Goal: Information Seeking & Learning: Find specific fact

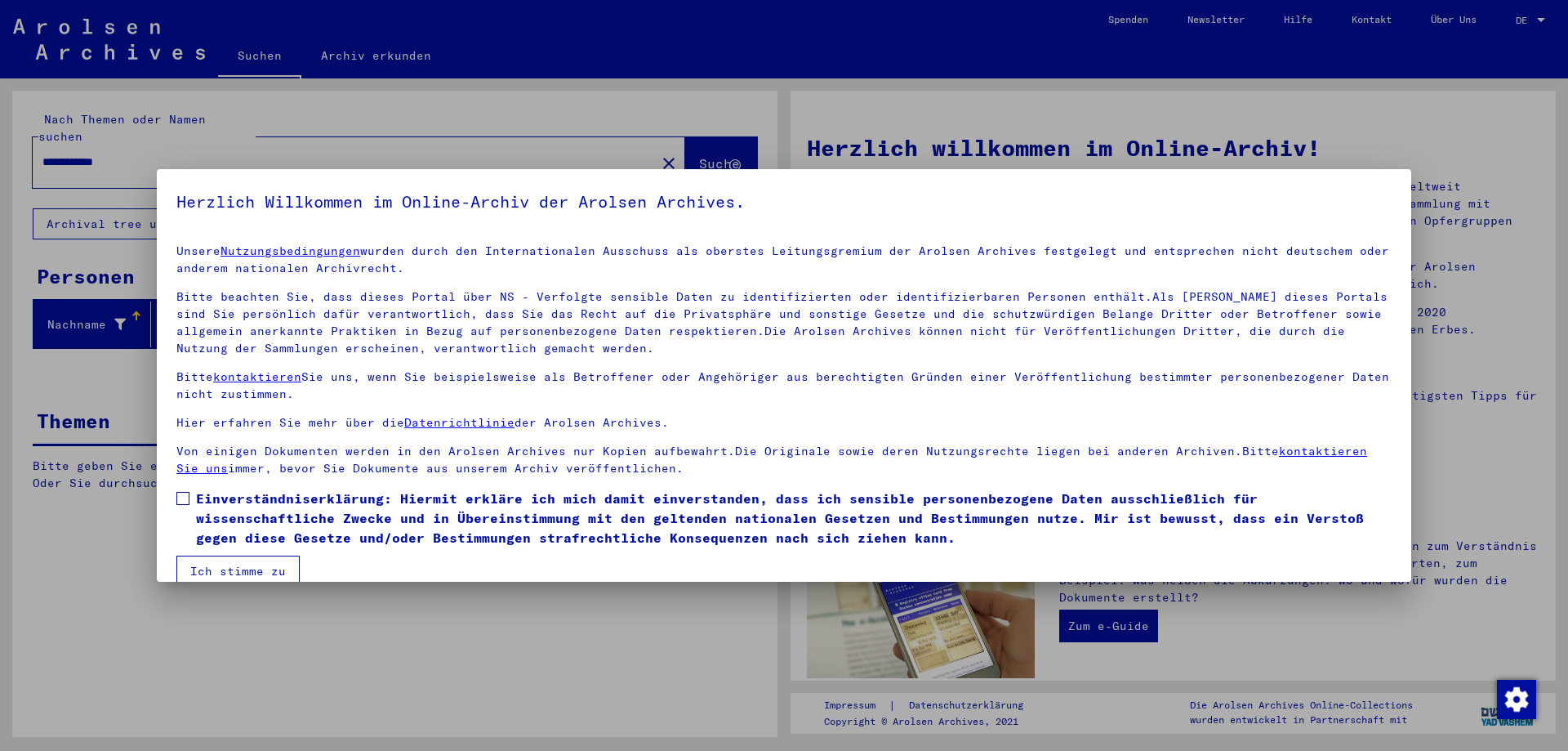
click at [182, 497] on span at bounding box center [183, 498] width 13 height 13
click at [218, 567] on button "Ich stimme zu" at bounding box center [238, 571] width 123 height 31
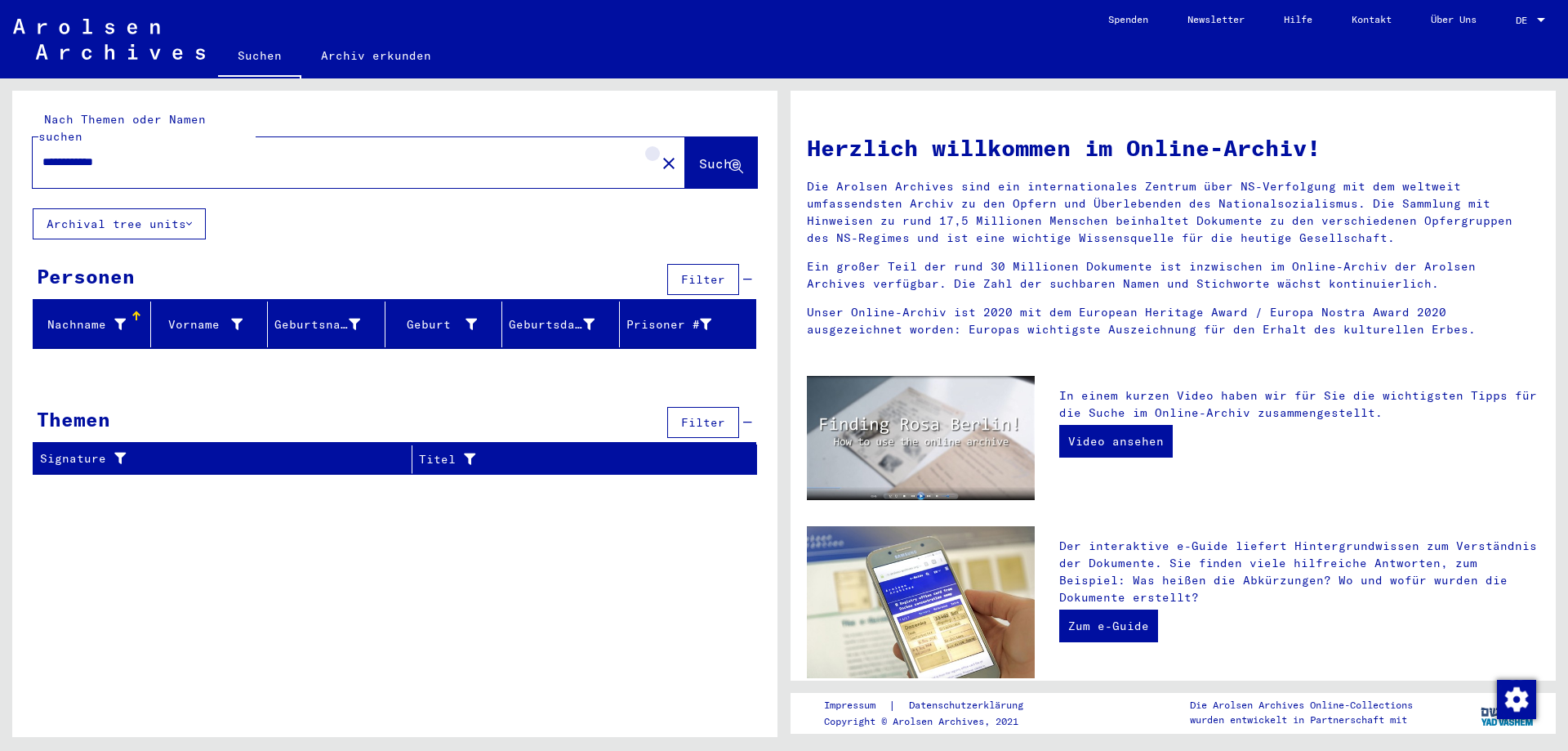
click at [659, 153] on mat-icon "close" at bounding box center [668, 163] width 20 height 20
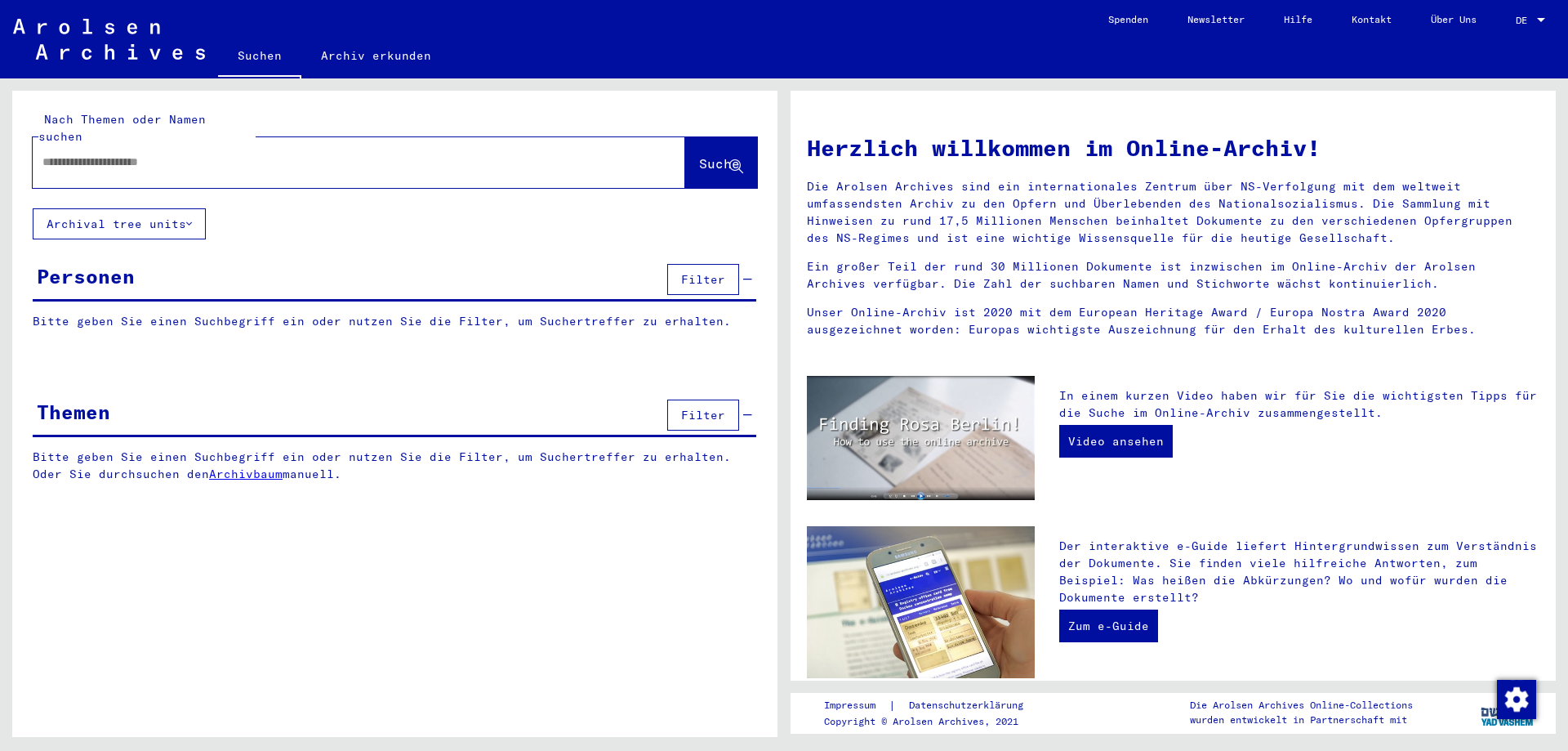
click at [473, 153] on input "text" at bounding box center [339, 162] width 594 height 17
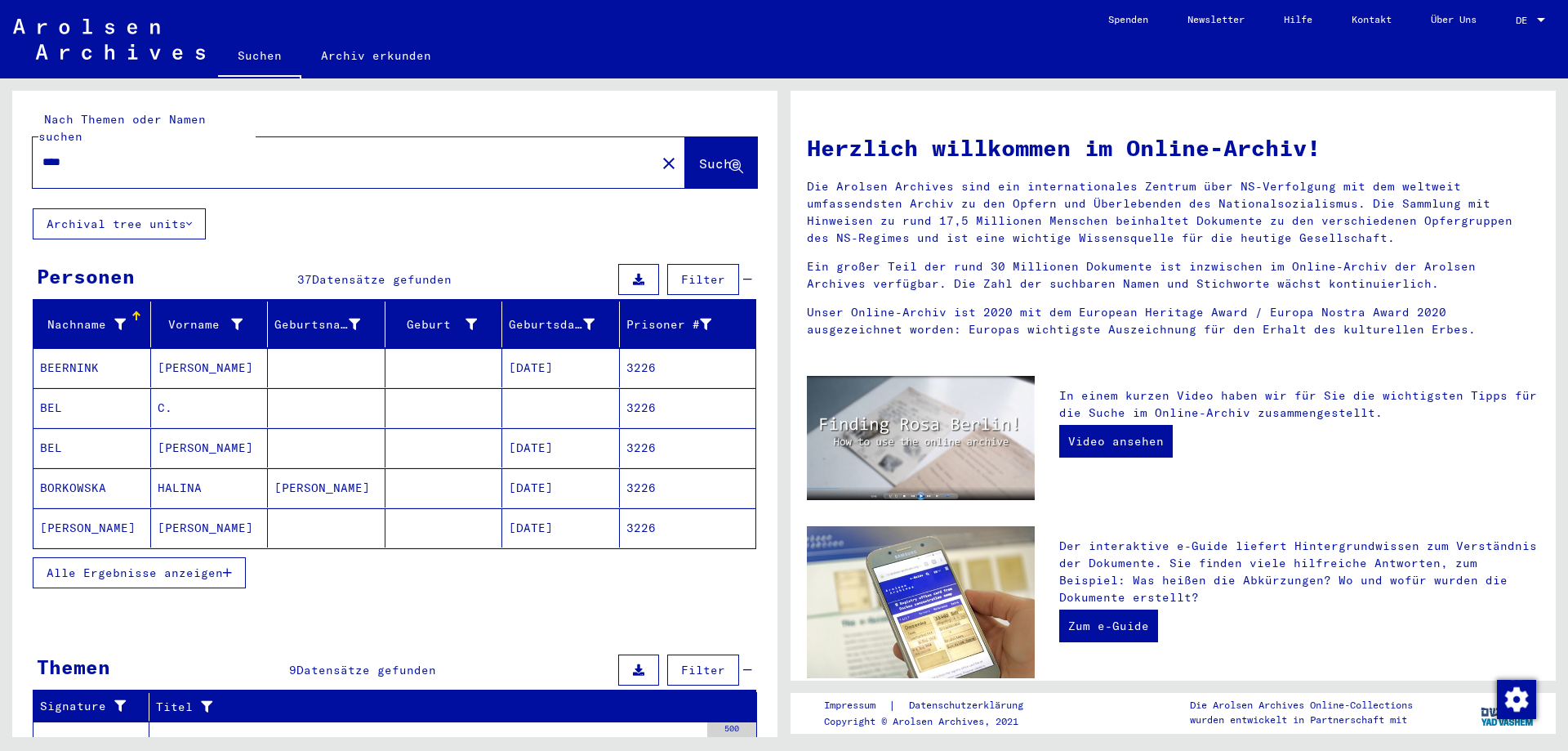
click at [165, 565] on span "Alle Ergebnisse anzeigen" at bounding box center [135, 572] width 177 height 15
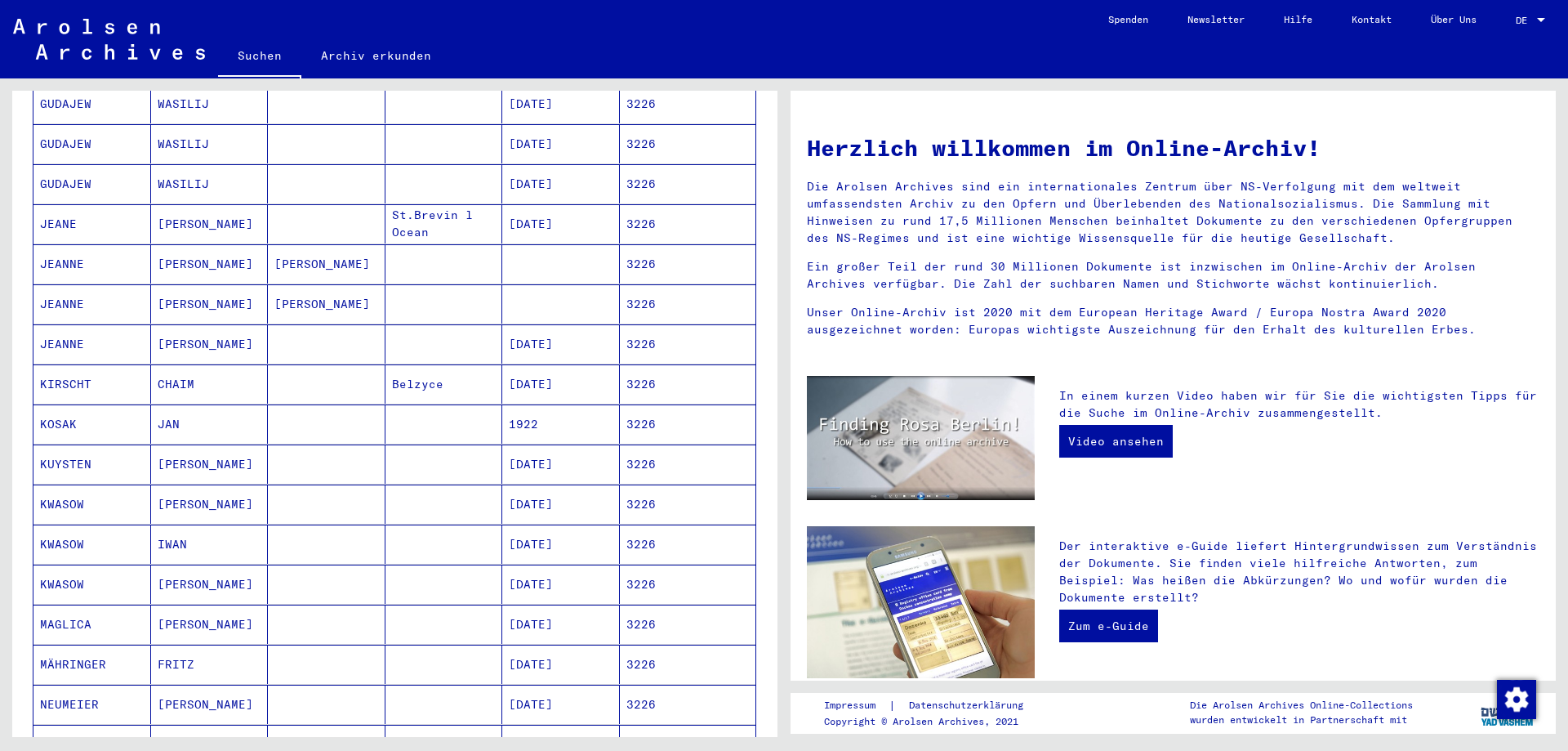
scroll to position [617, 0]
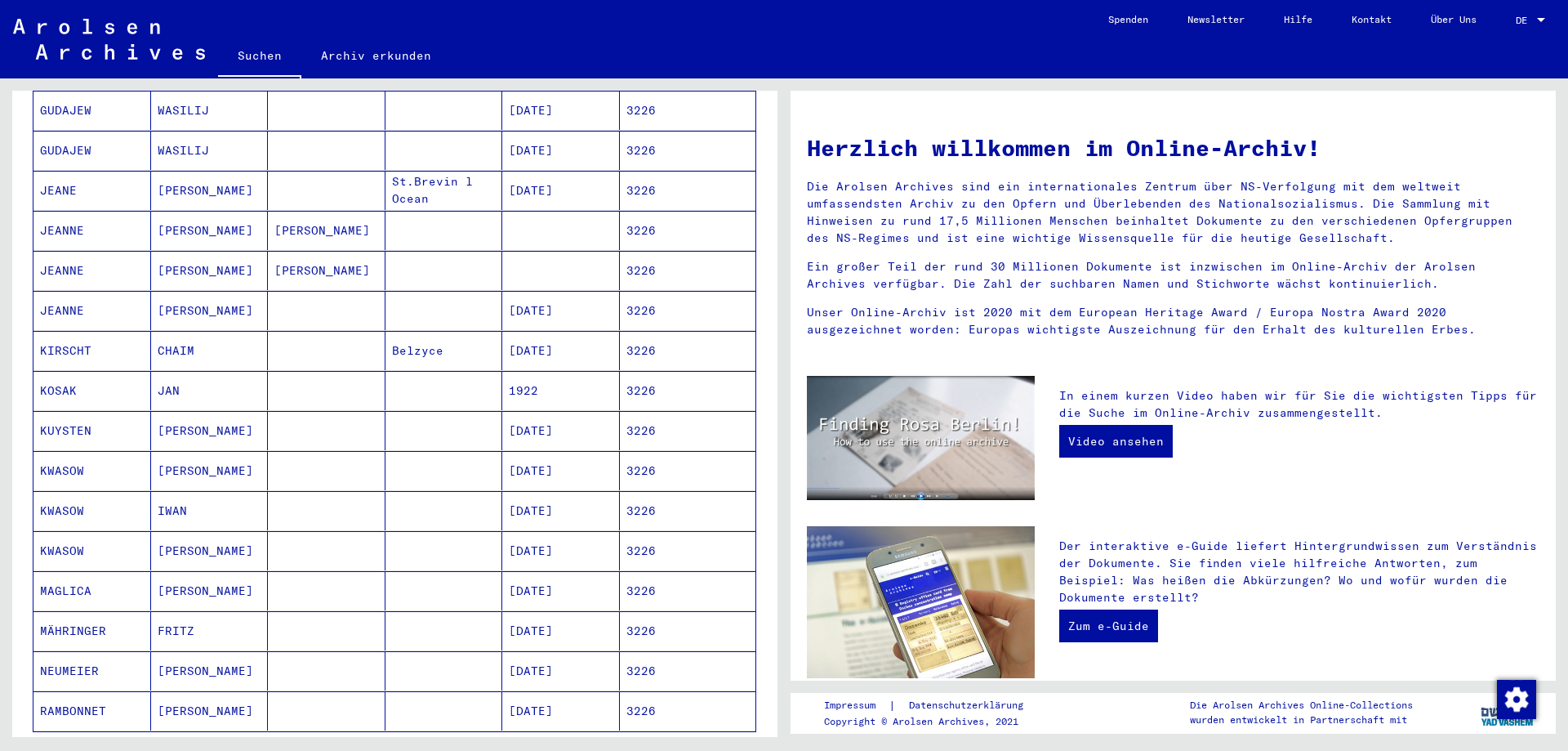
click at [290, 454] on mat-cell at bounding box center [327, 470] width 118 height 39
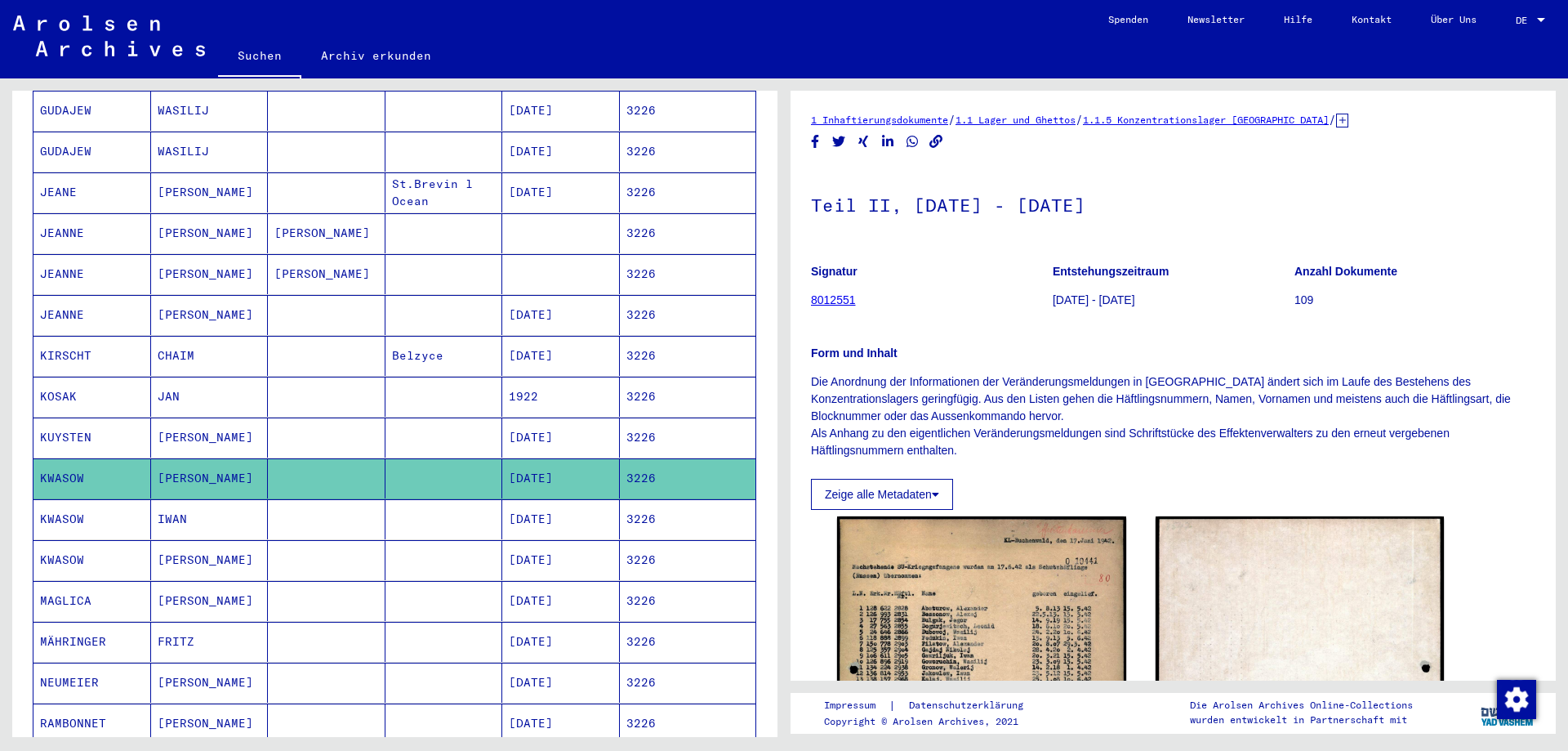
click at [334, 513] on mat-cell at bounding box center [327, 519] width 118 height 40
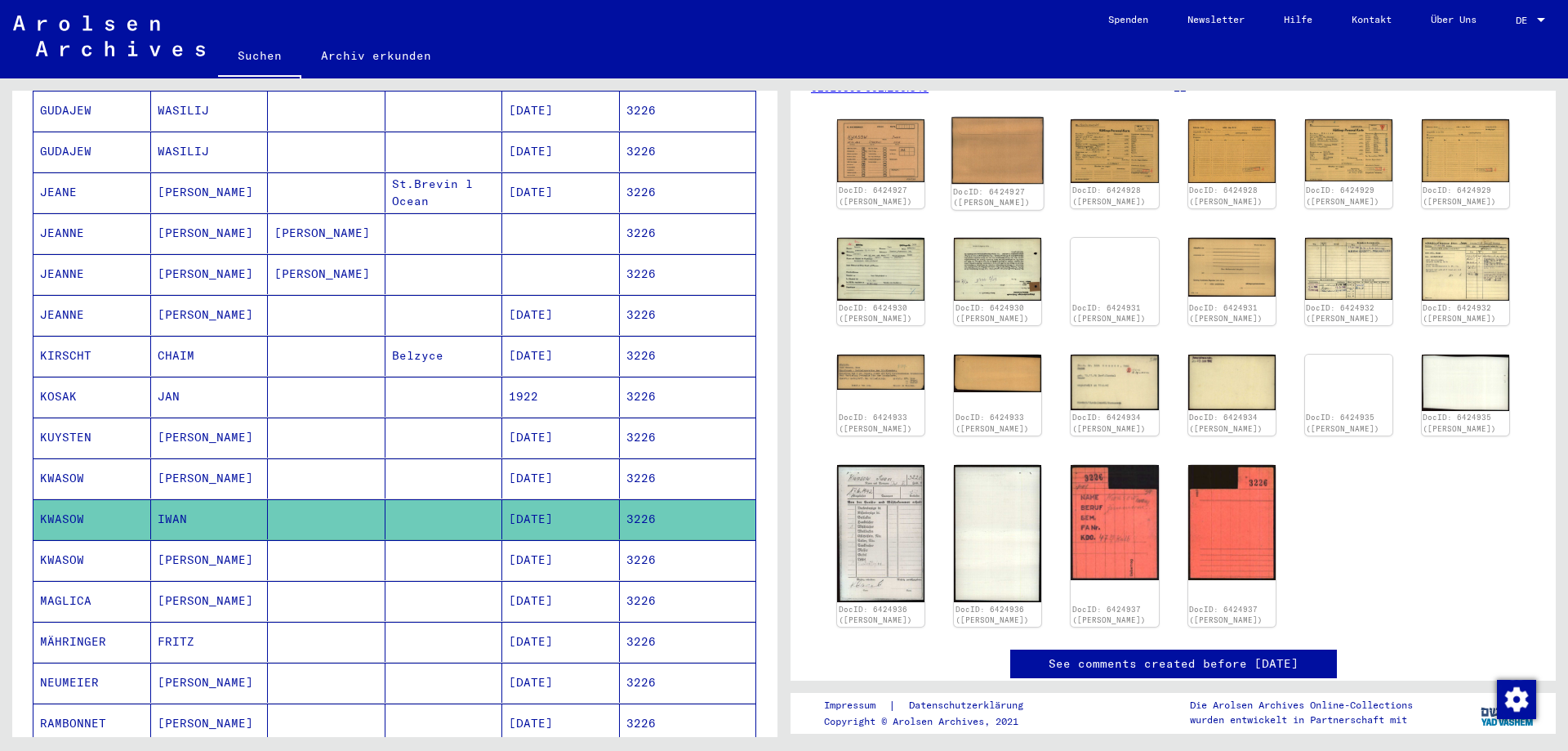
scroll to position [264, 0]
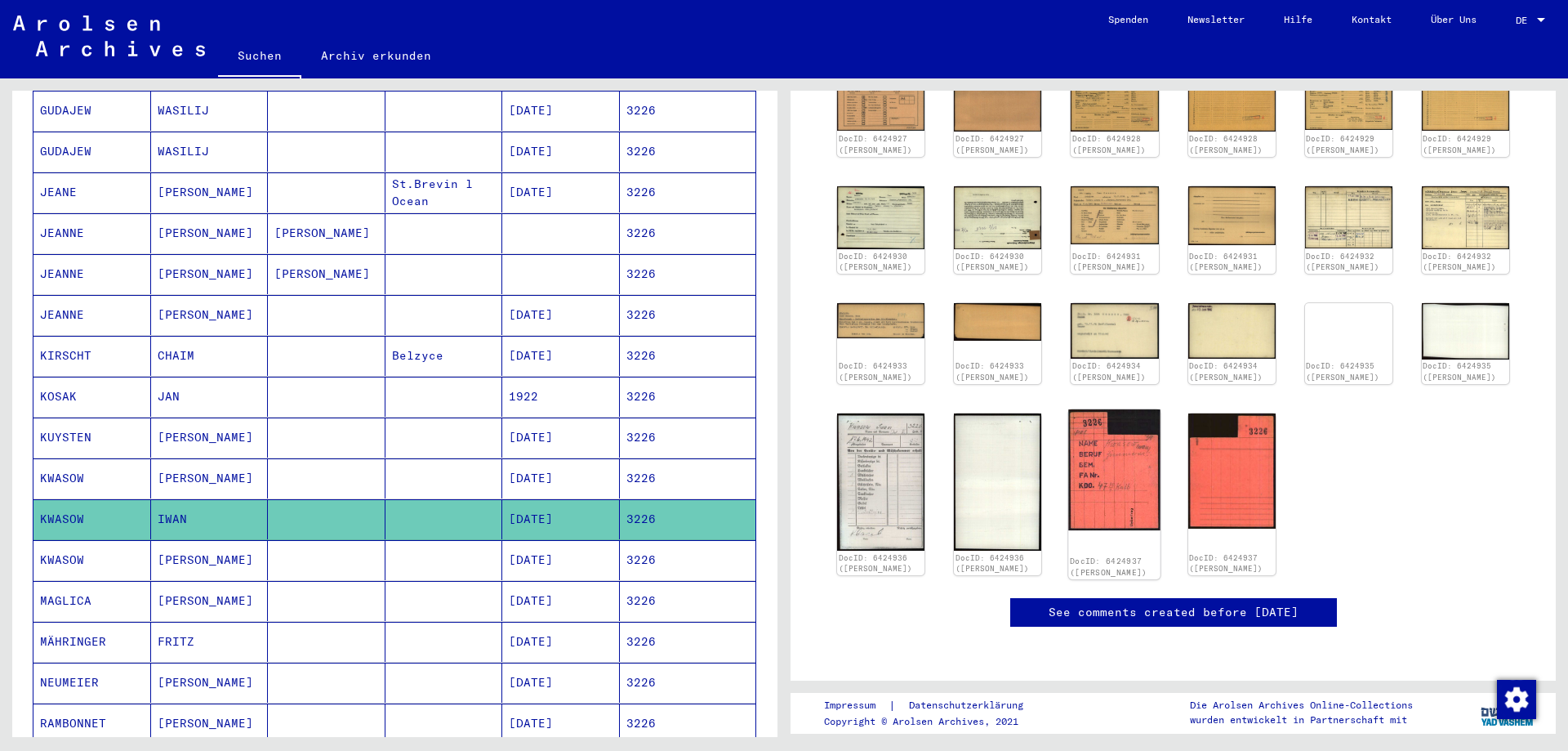
click at [1103, 492] on img at bounding box center [1115, 469] width 92 height 121
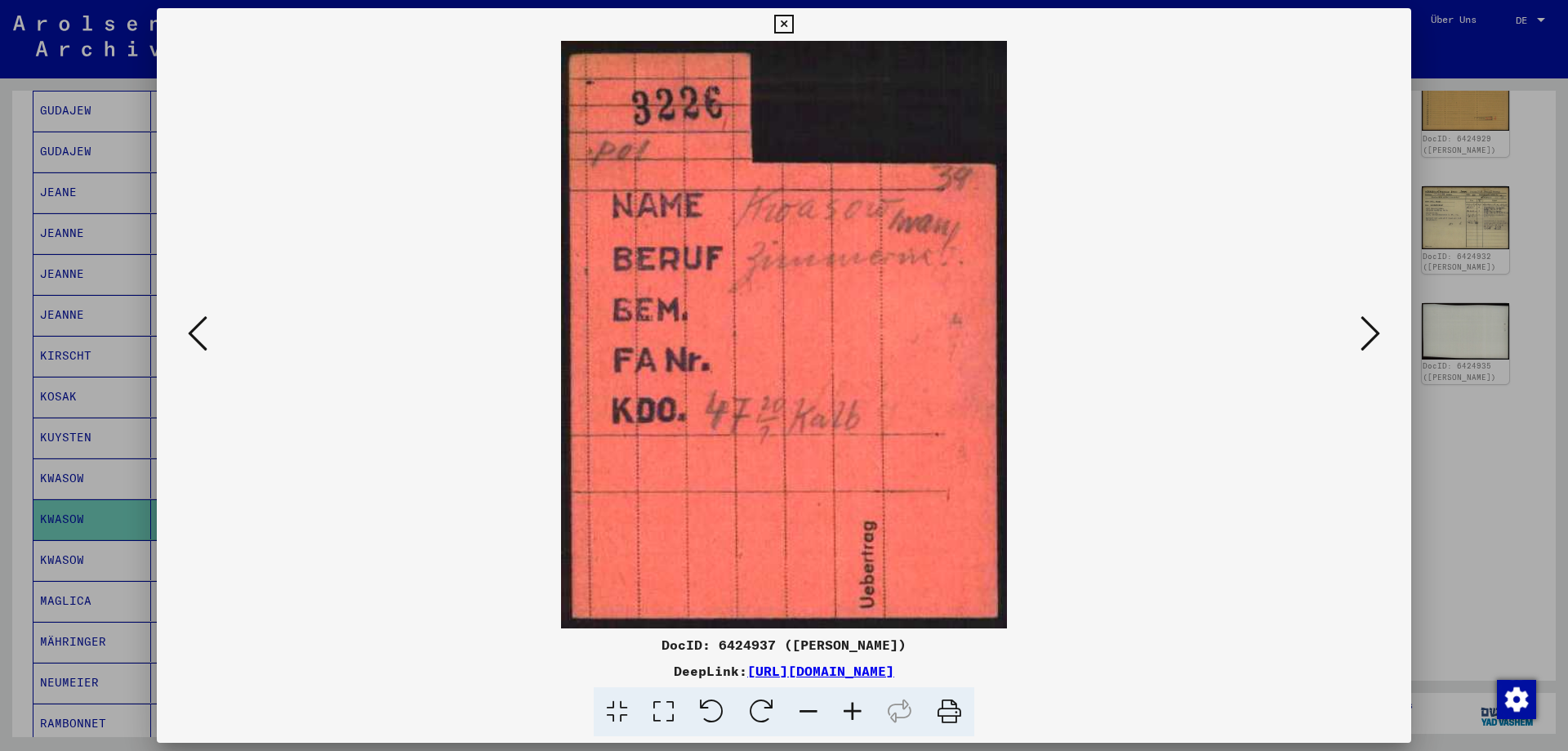
click at [793, 24] on icon at bounding box center [784, 24] width 19 height 20
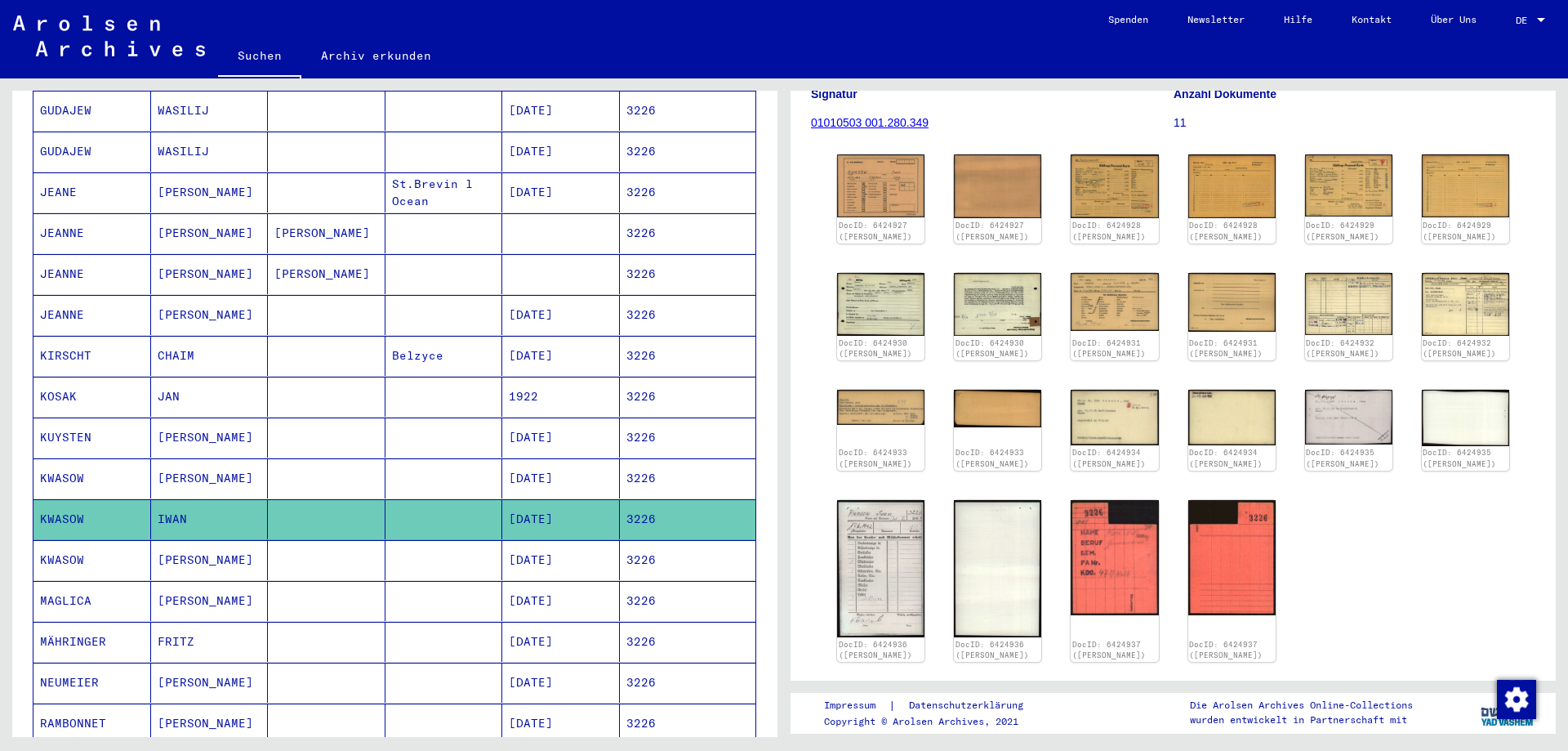
scroll to position [177, 0]
click at [1128, 186] on img at bounding box center [1115, 186] width 92 height 67
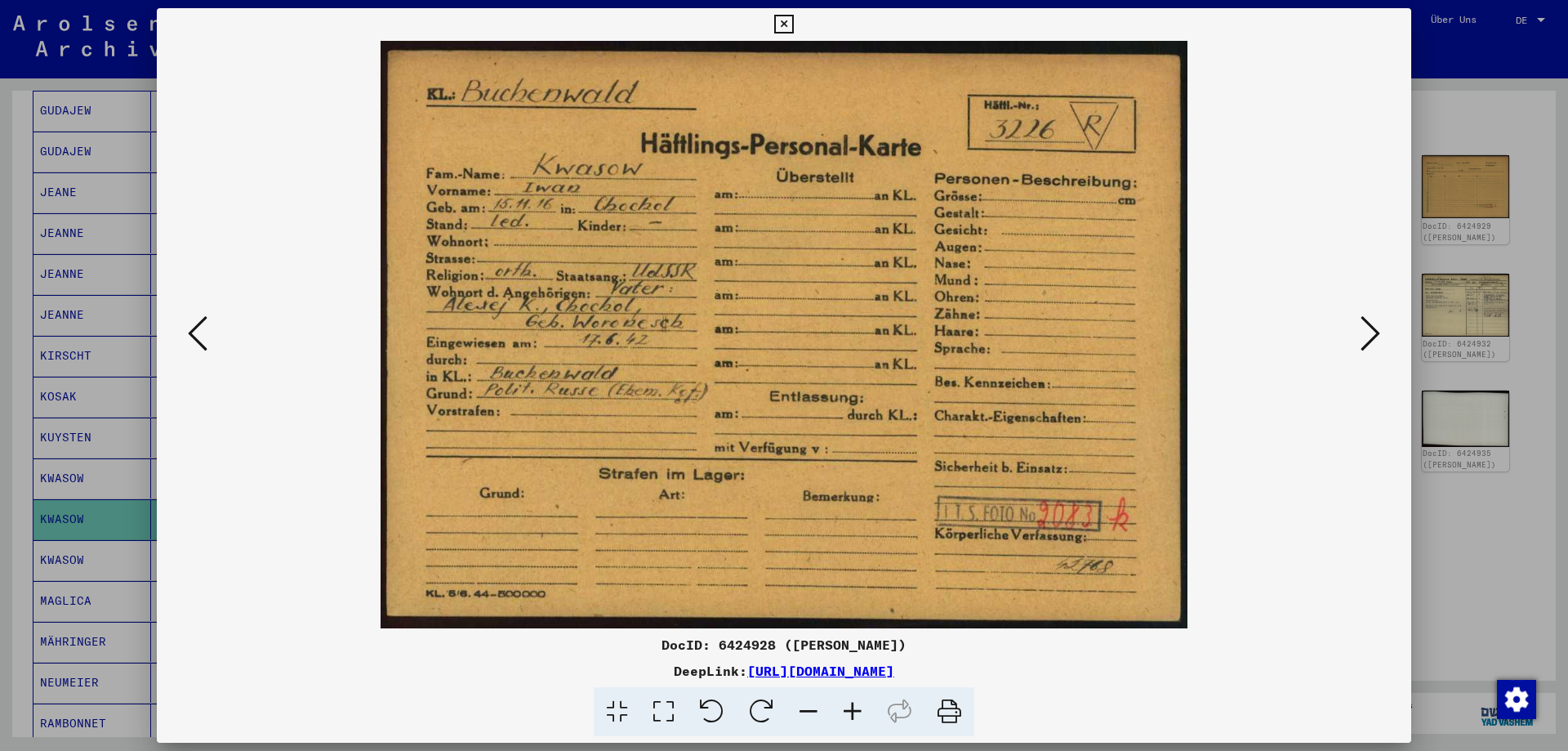
click at [793, 28] on icon at bounding box center [784, 24] width 19 height 20
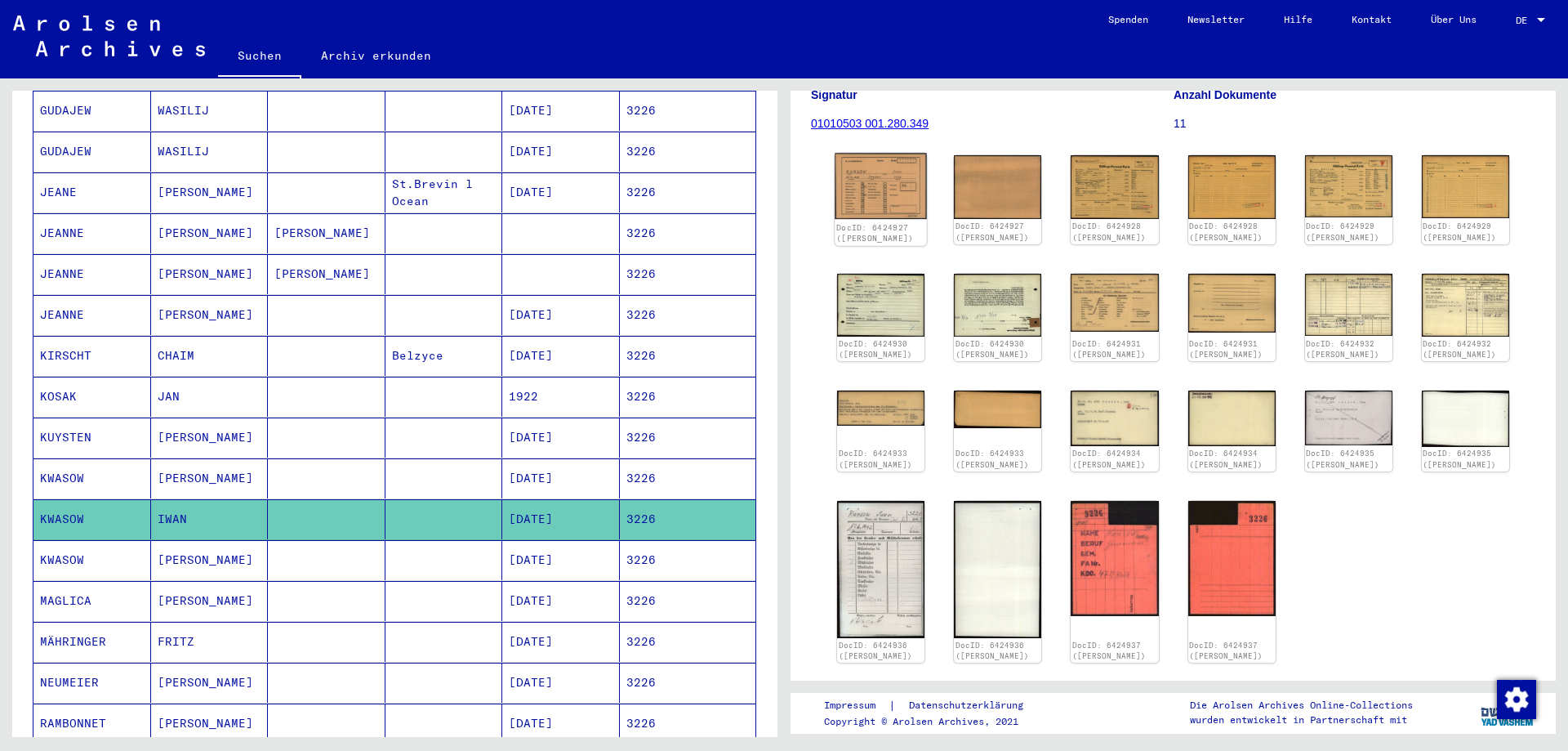
click at [908, 202] on img at bounding box center [881, 186] width 92 height 66
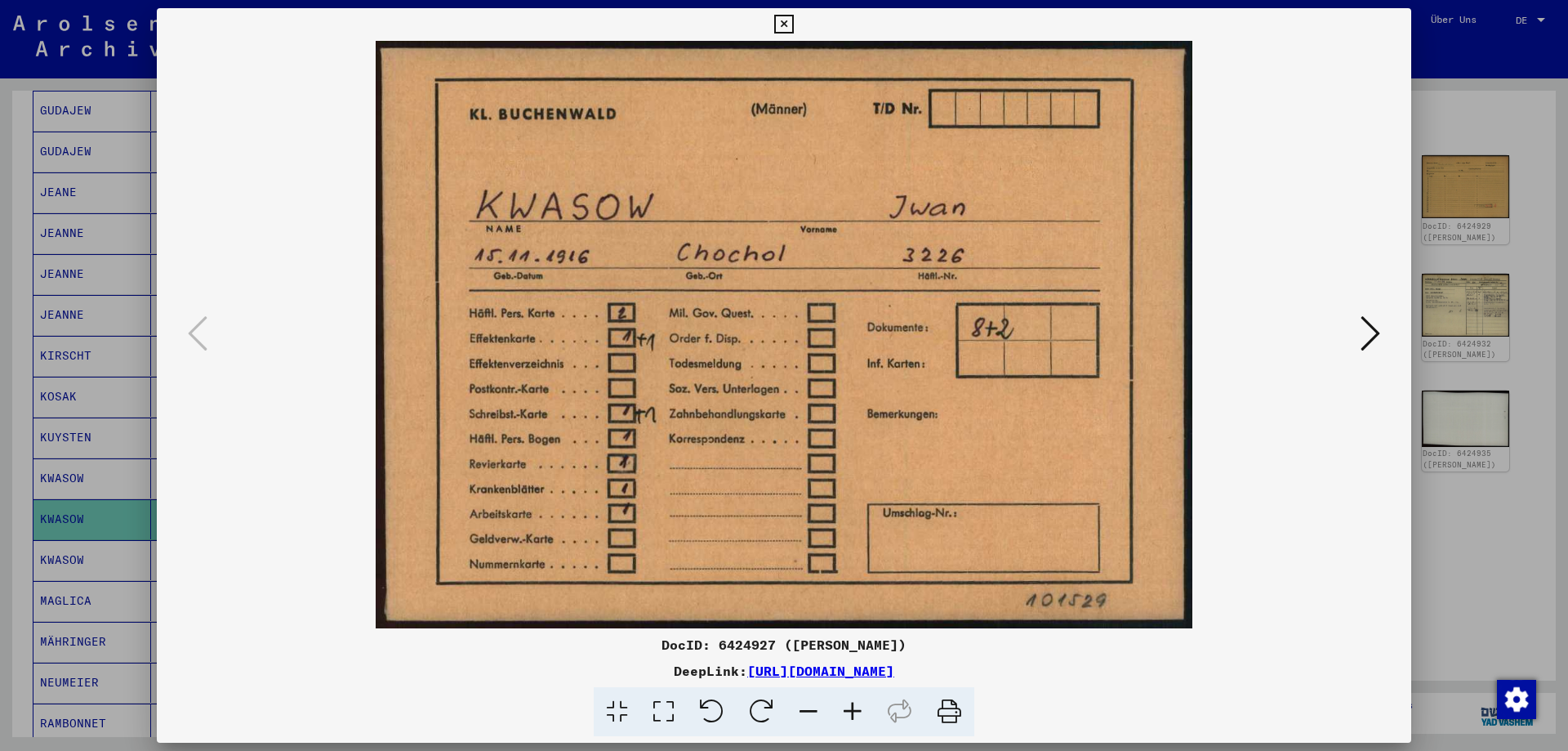
click at [793, 21] on icon at bounding box center [784, 24] width 19 height 20
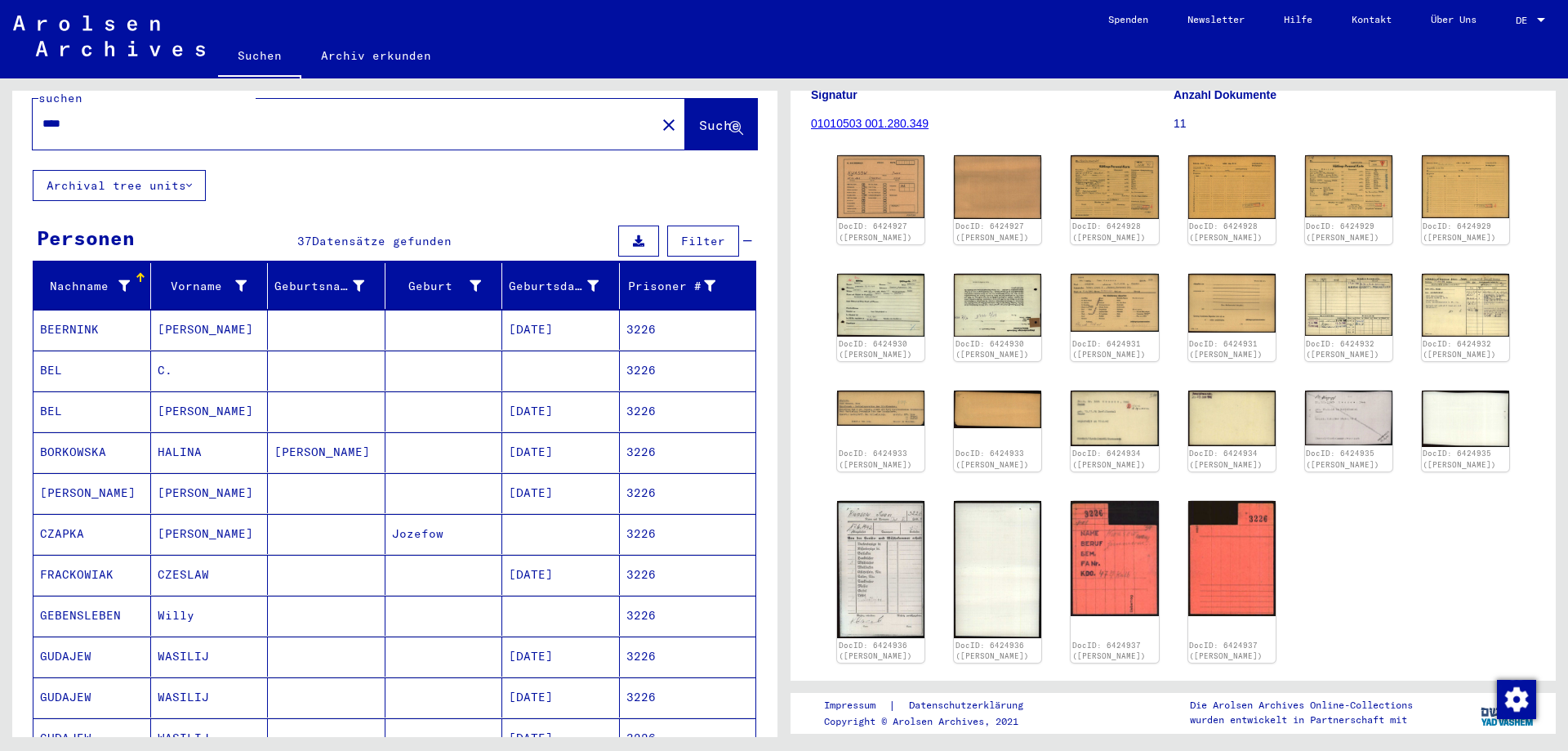
scroll to position [7, 0]
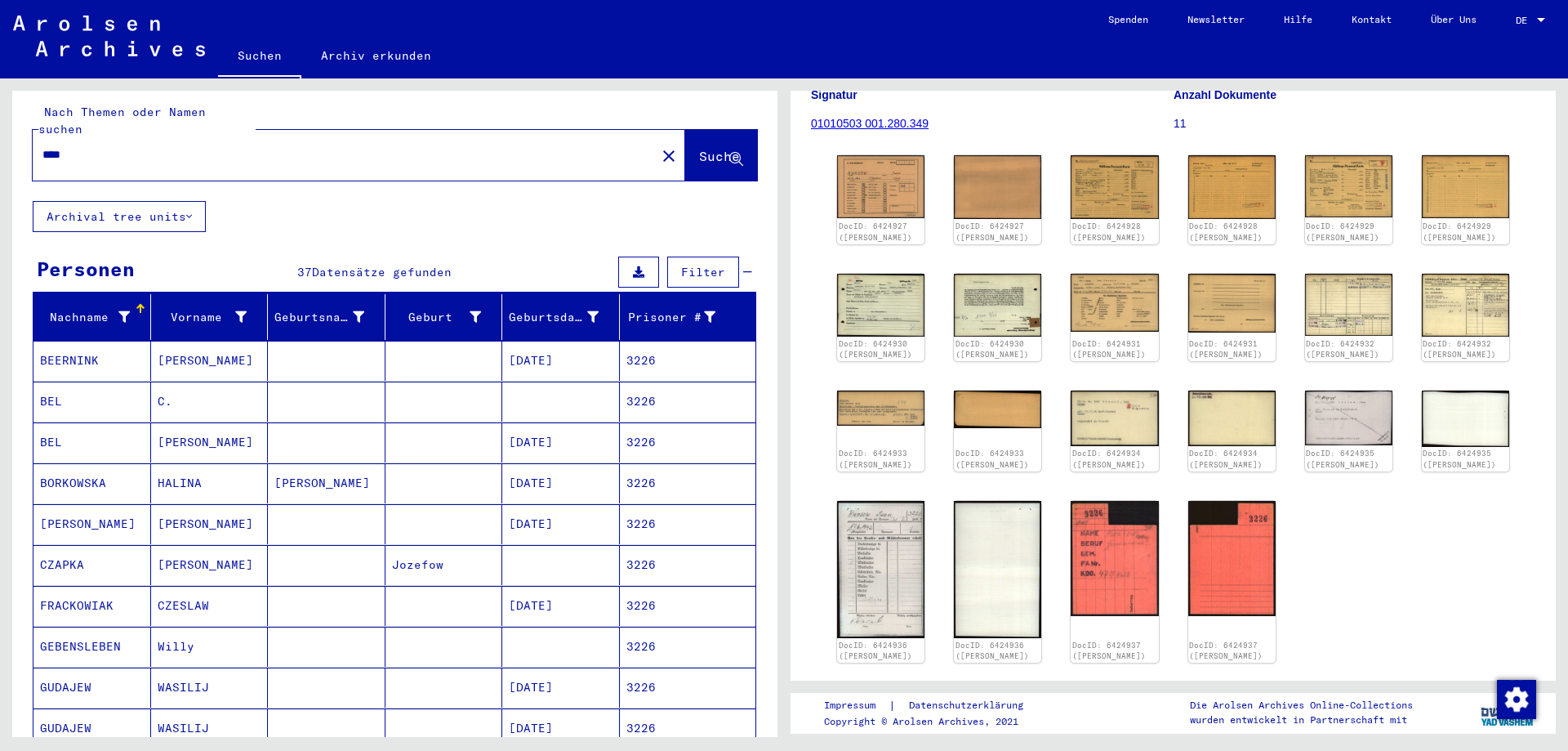
drag, startPoint x: 106, startPoint y: 135, endPoint x: 0, endPoint y: 137, distance: 106.0
click at [42, 147] on input "****" at bounding box center [344, 155] width 603 height 17
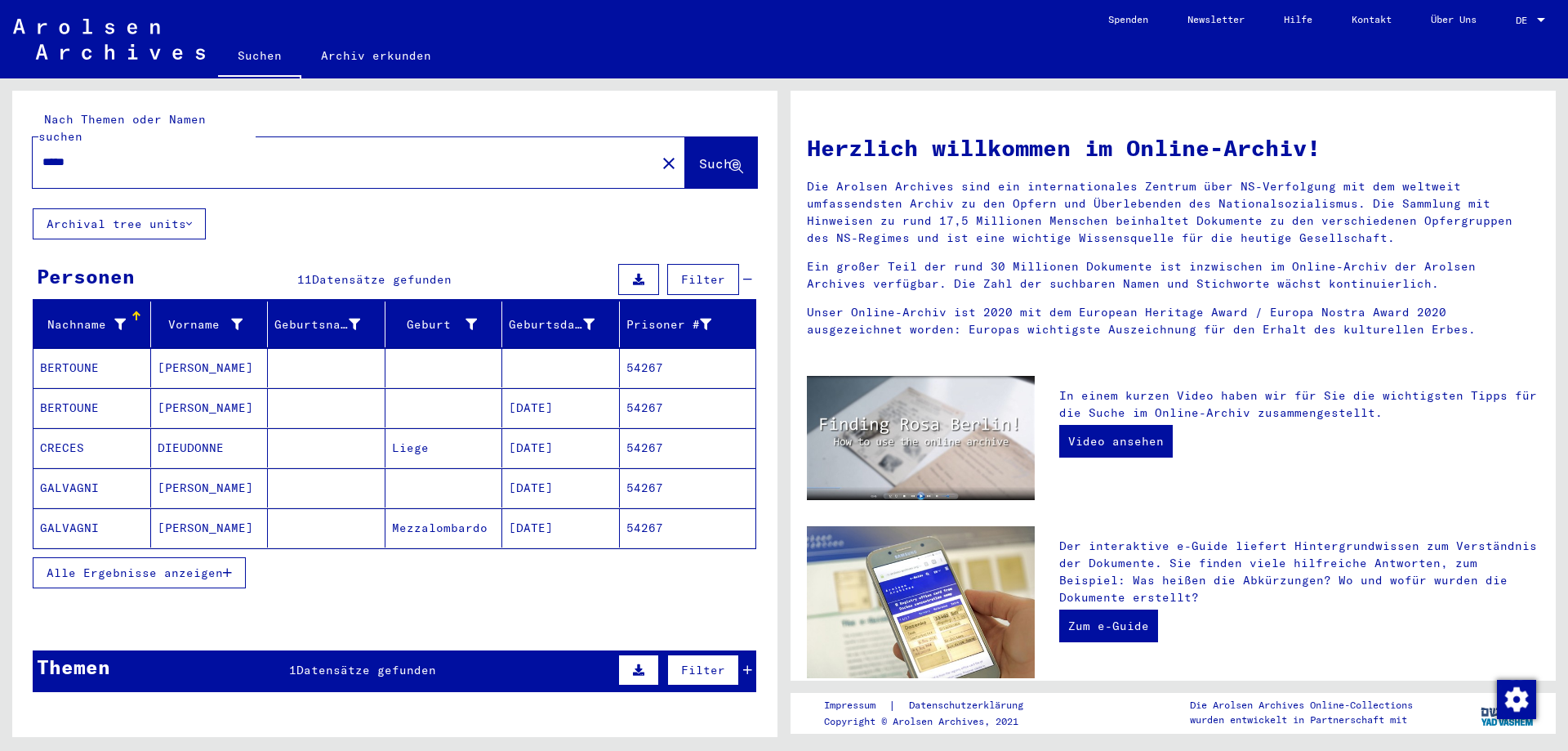
click at [368, 389] on mat-cell at bounding box center [327, 408] width 118 height 39
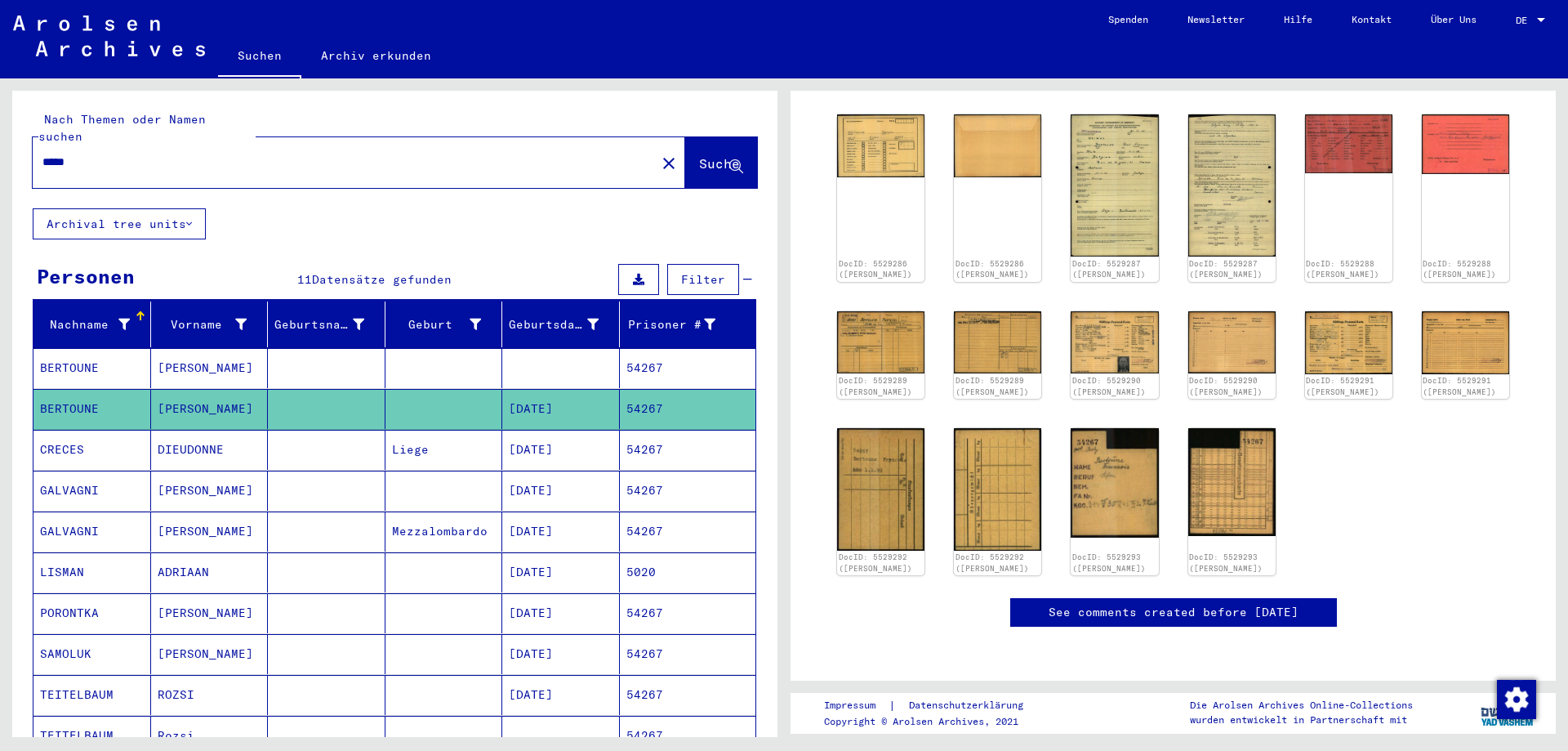
scroll to position [353, 0]
click at [1129, 425] on img at bounding box center [1115, 482] width 92 height 115
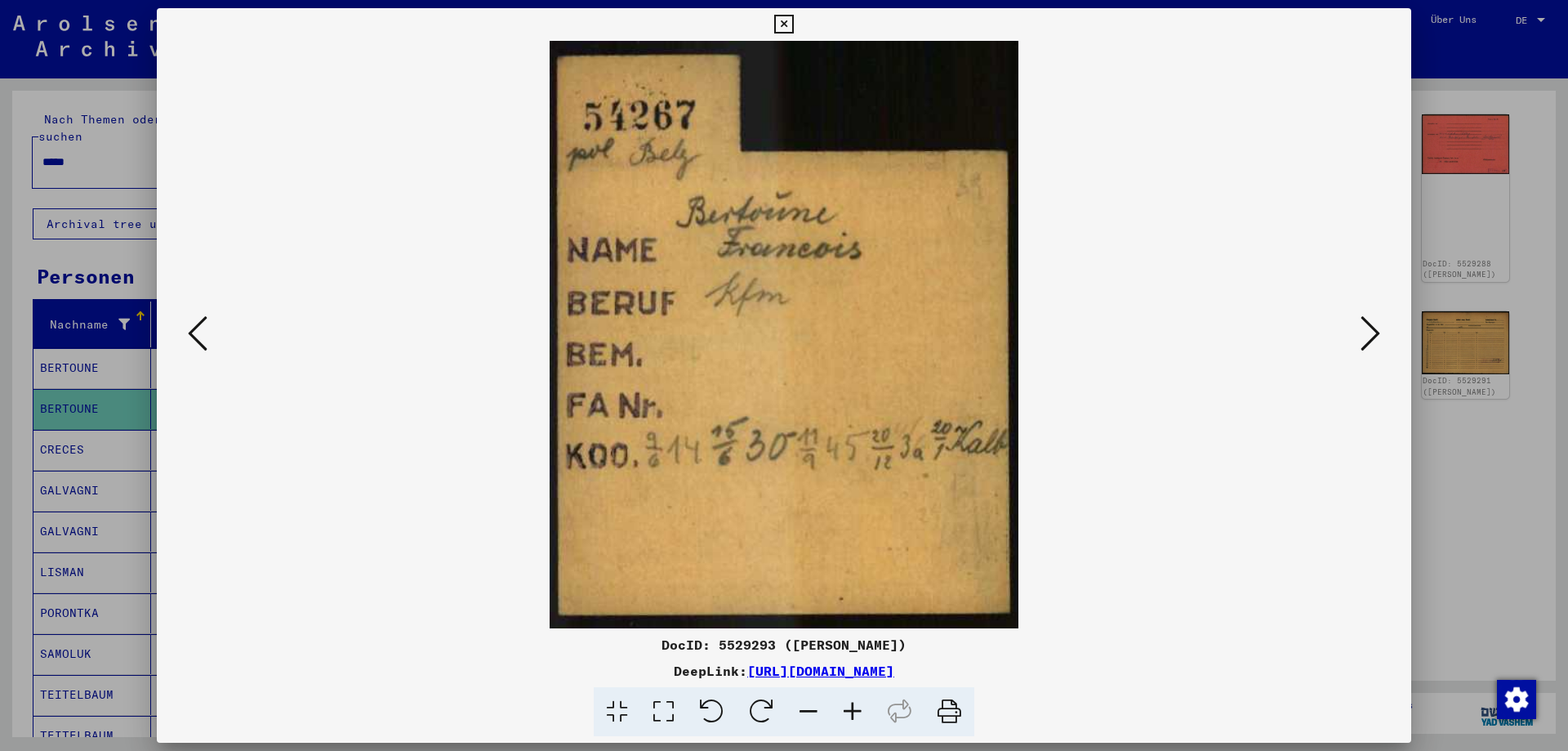
click at [793, 23] on icon at bounding box center [784, 24] width 19 height 20
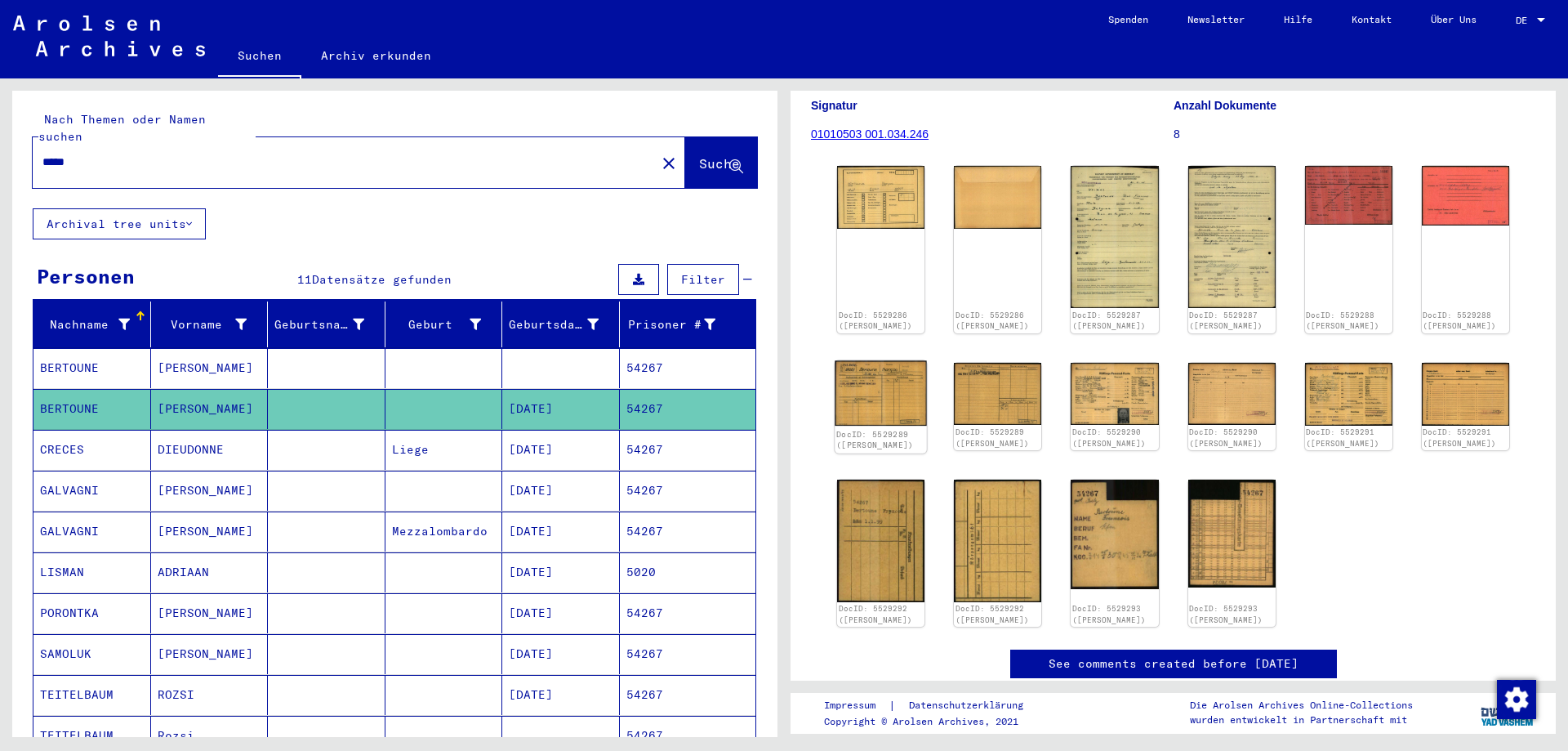
scroll to position [0, 0]
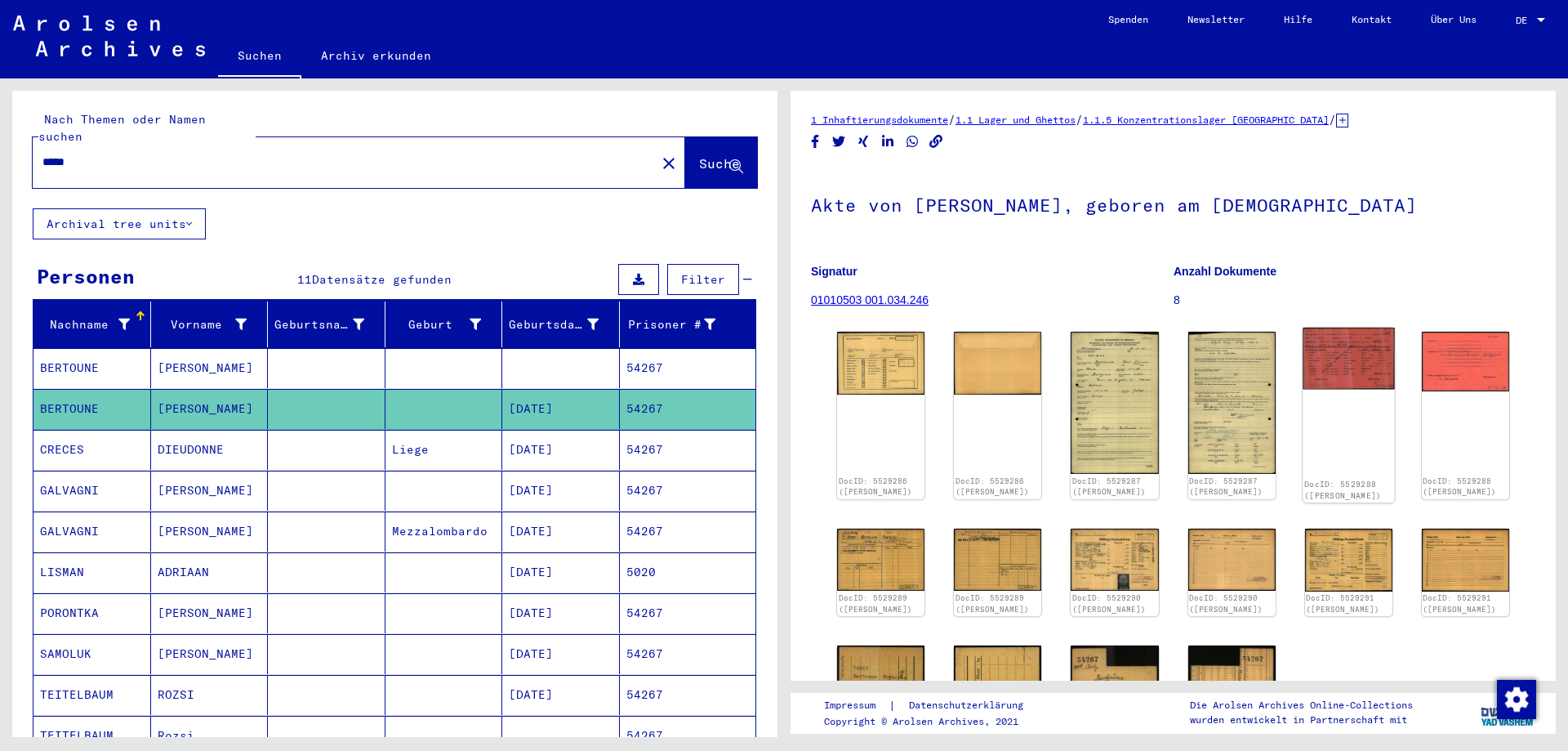
click at [1392, 360] on img at bounding box center [1349, 359] width 92 height 62
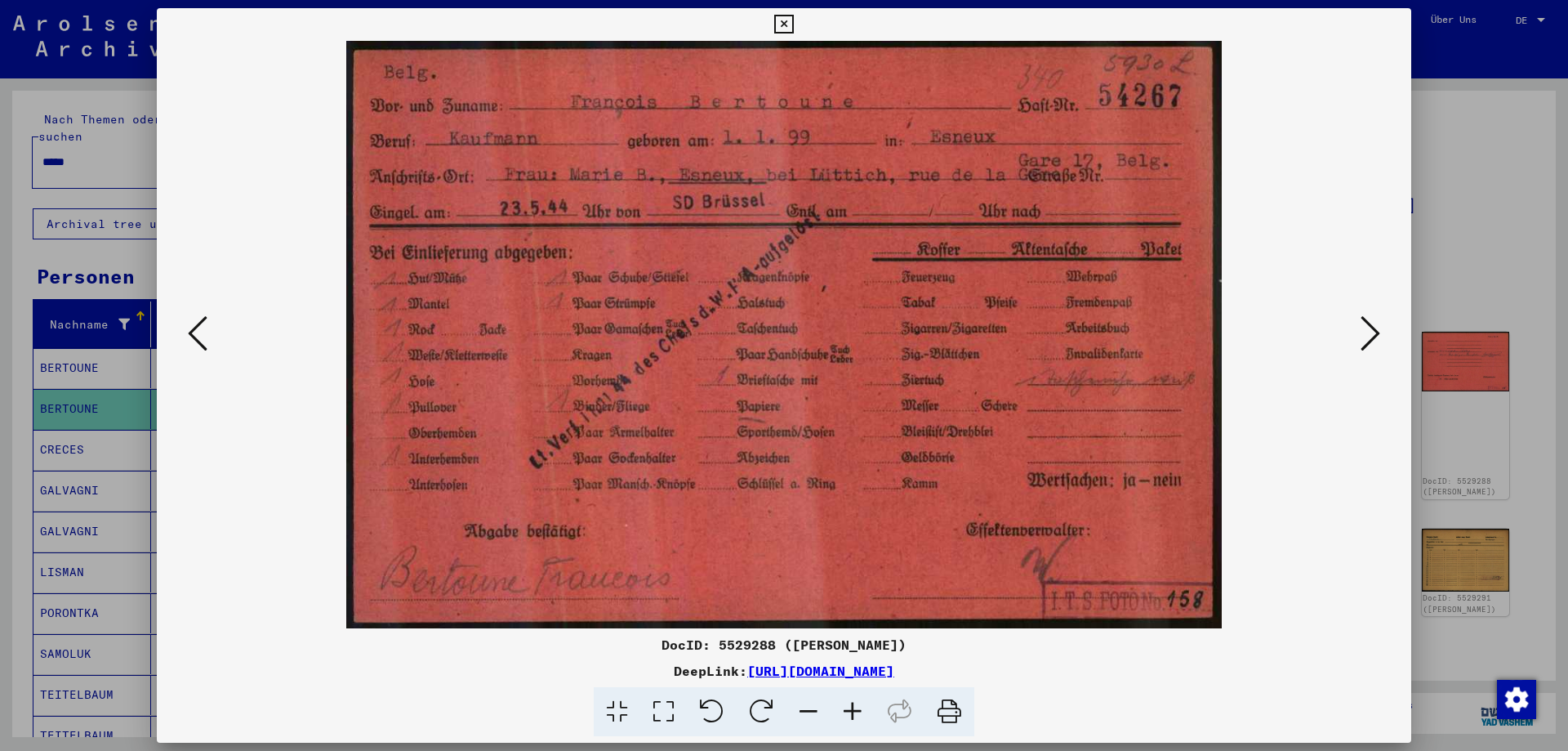
click at [793, 24] on icon at bounding box center [784, 24] width 19 height 20
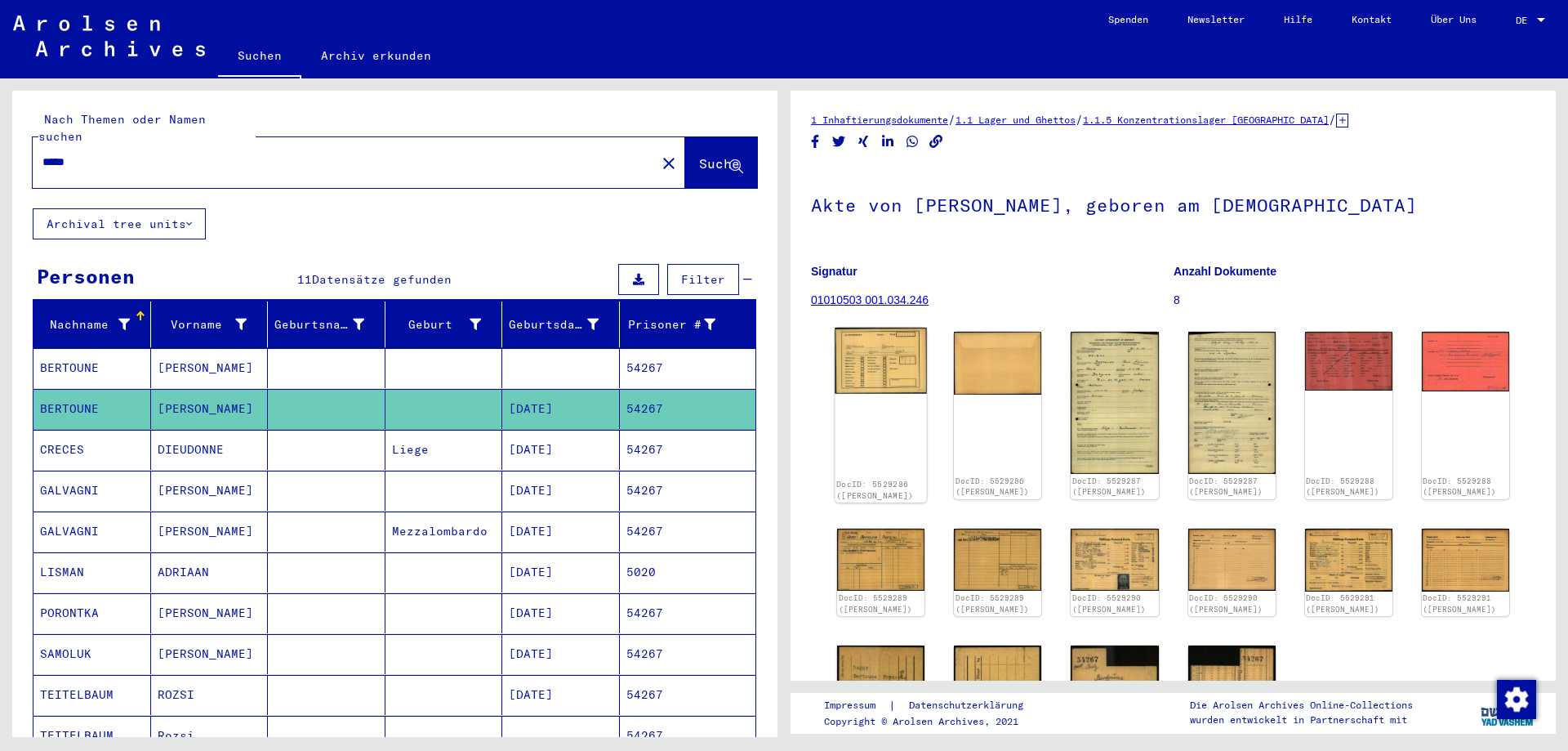
click at [856, 370] on img at bounding box center [881, 360] width 92 height 65
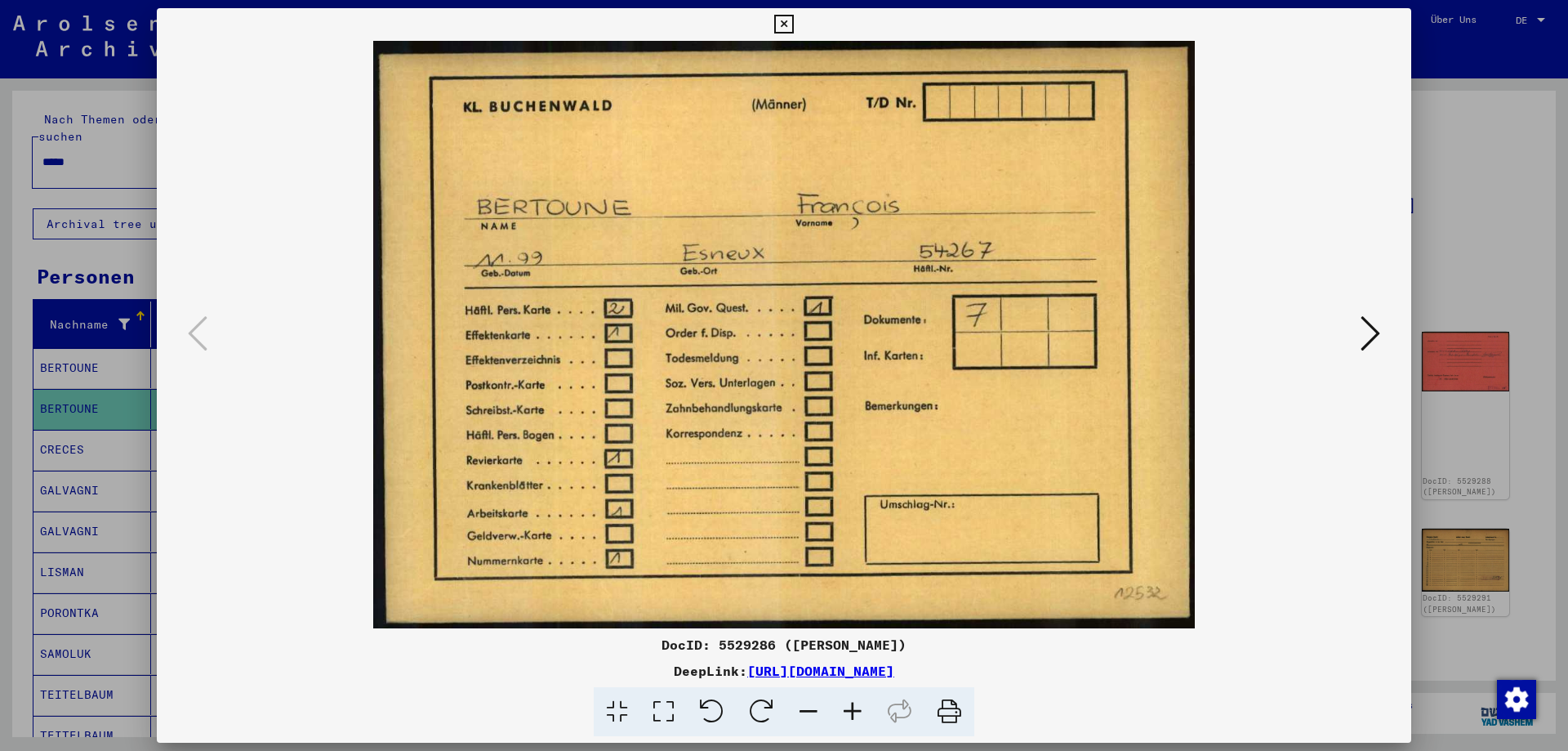
click at [793, 26] on icon at bounding box center [784, 24] width 19 height 20
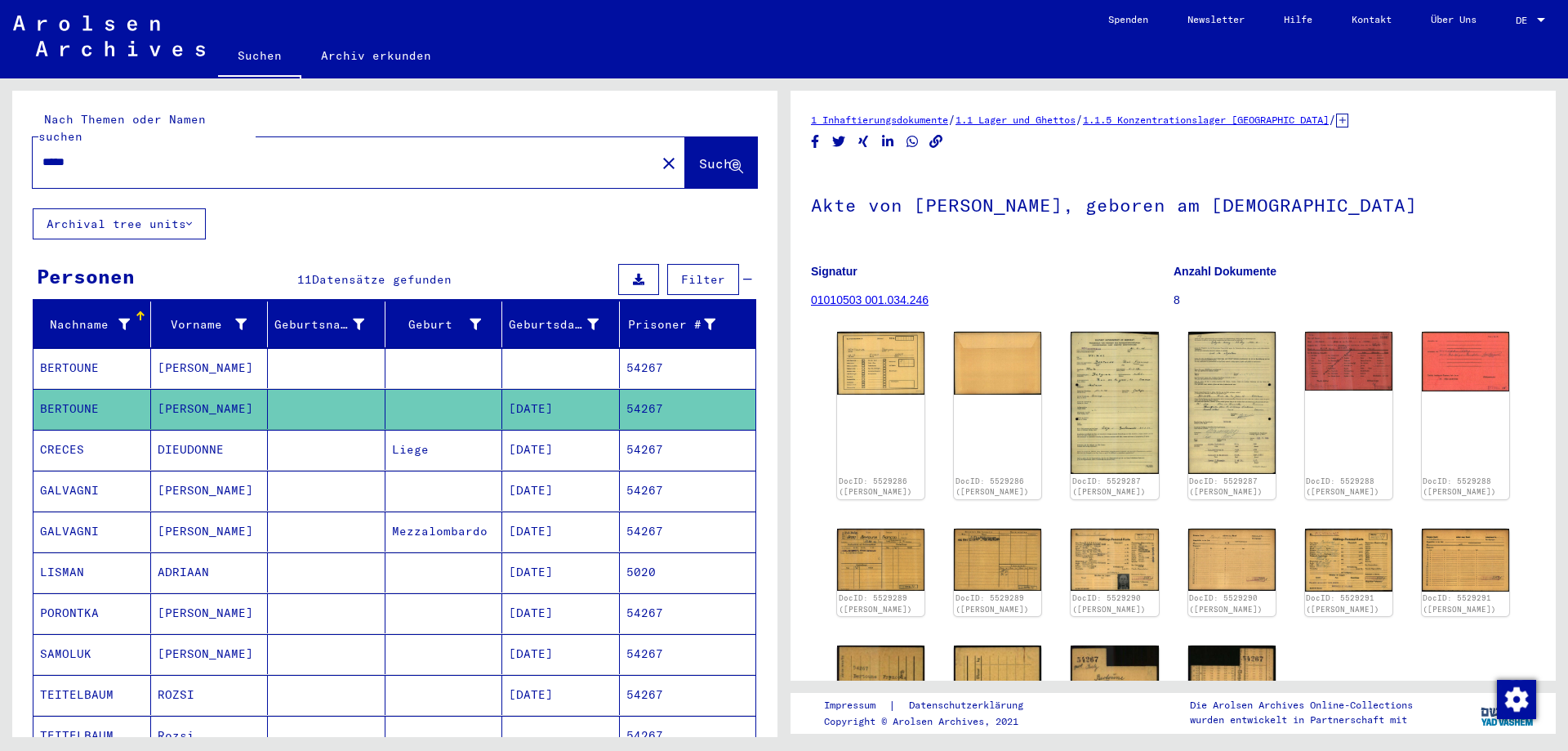
drag, startPoint x: 146, startPoint y: 142, endPoint x: 3, endPoint y: 142, distance: 143.0
click at [42, 153] on input "*****" at bounding box center [344, 162] width 603 height 17
type input "*****"
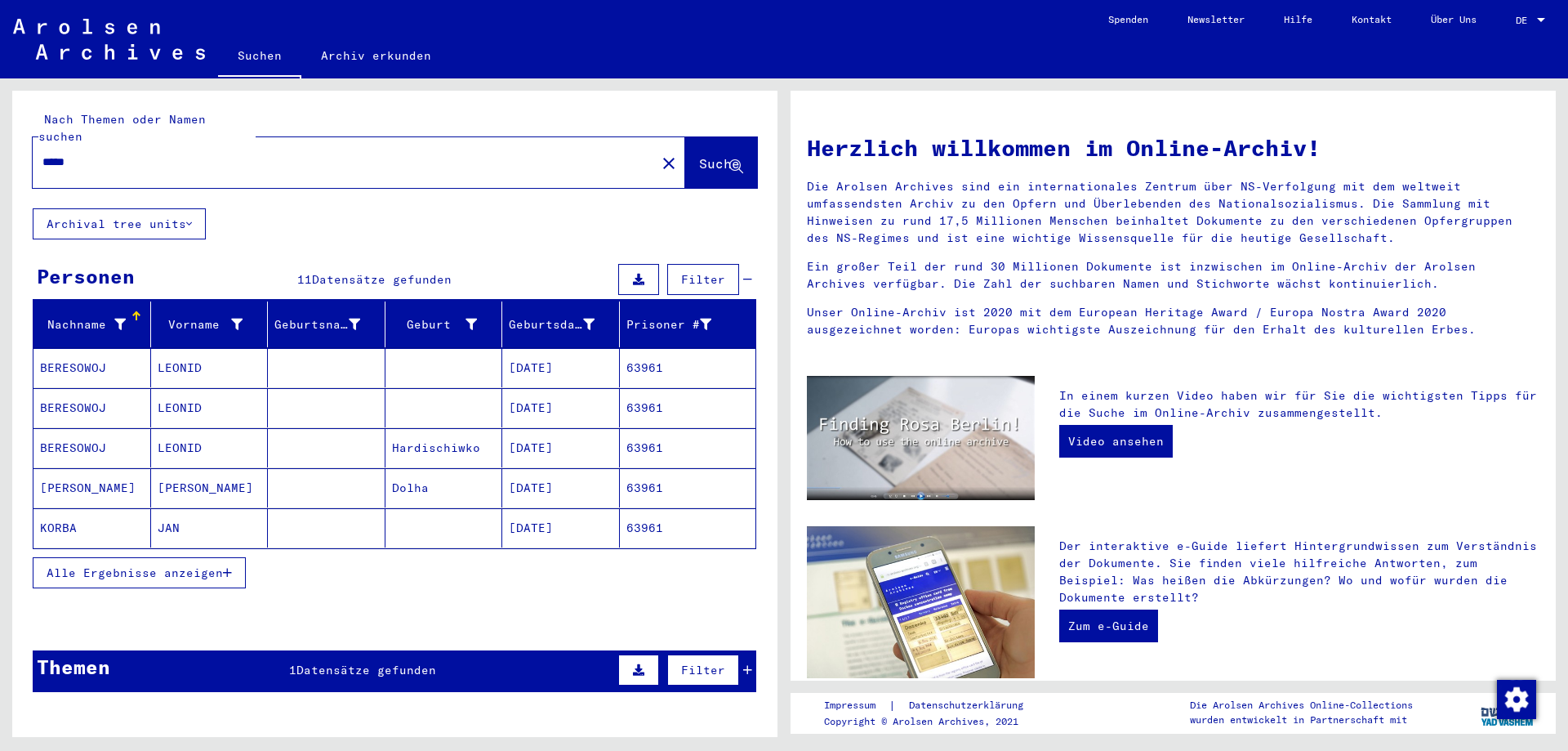
click at [168, 565] on span "Alle Ergebnisse anzeigen" at bounding box center [135, 572] width 177 height 15
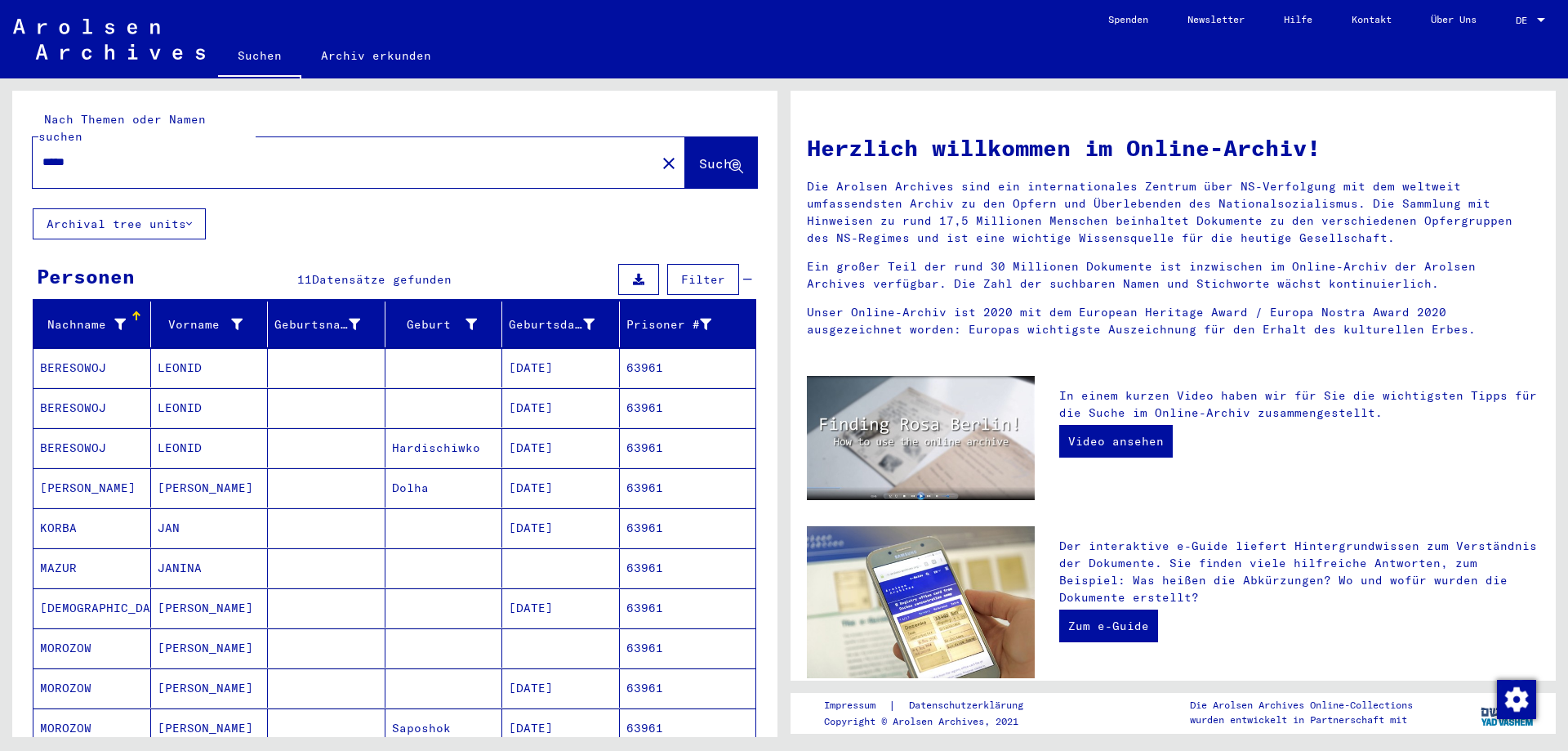
click at [342, 598] on mat-cell at bounding box center [327, 607] width 118 height 39
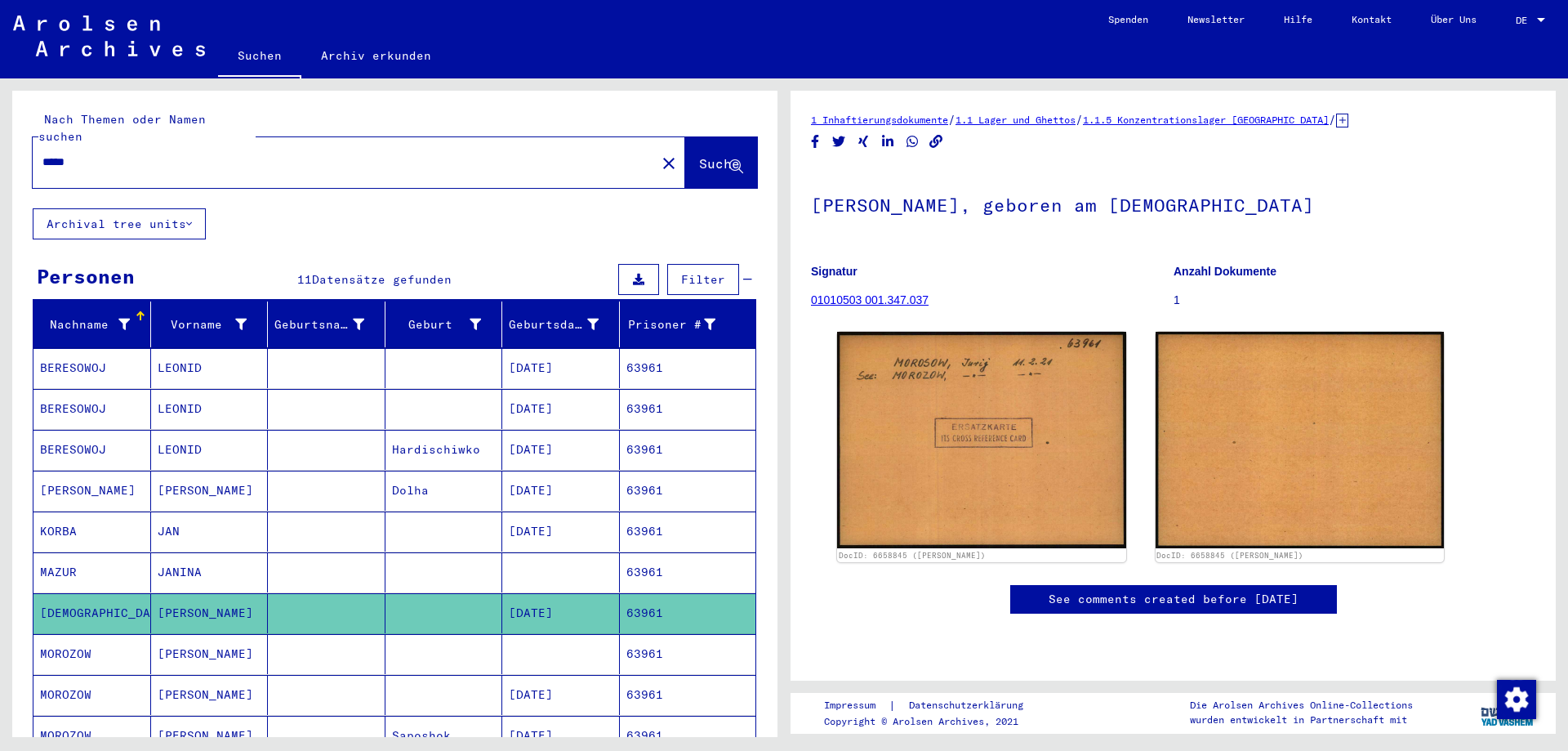
click at [357, 681] on mat-cell at bounding box center [327, 695] width 118 height 40
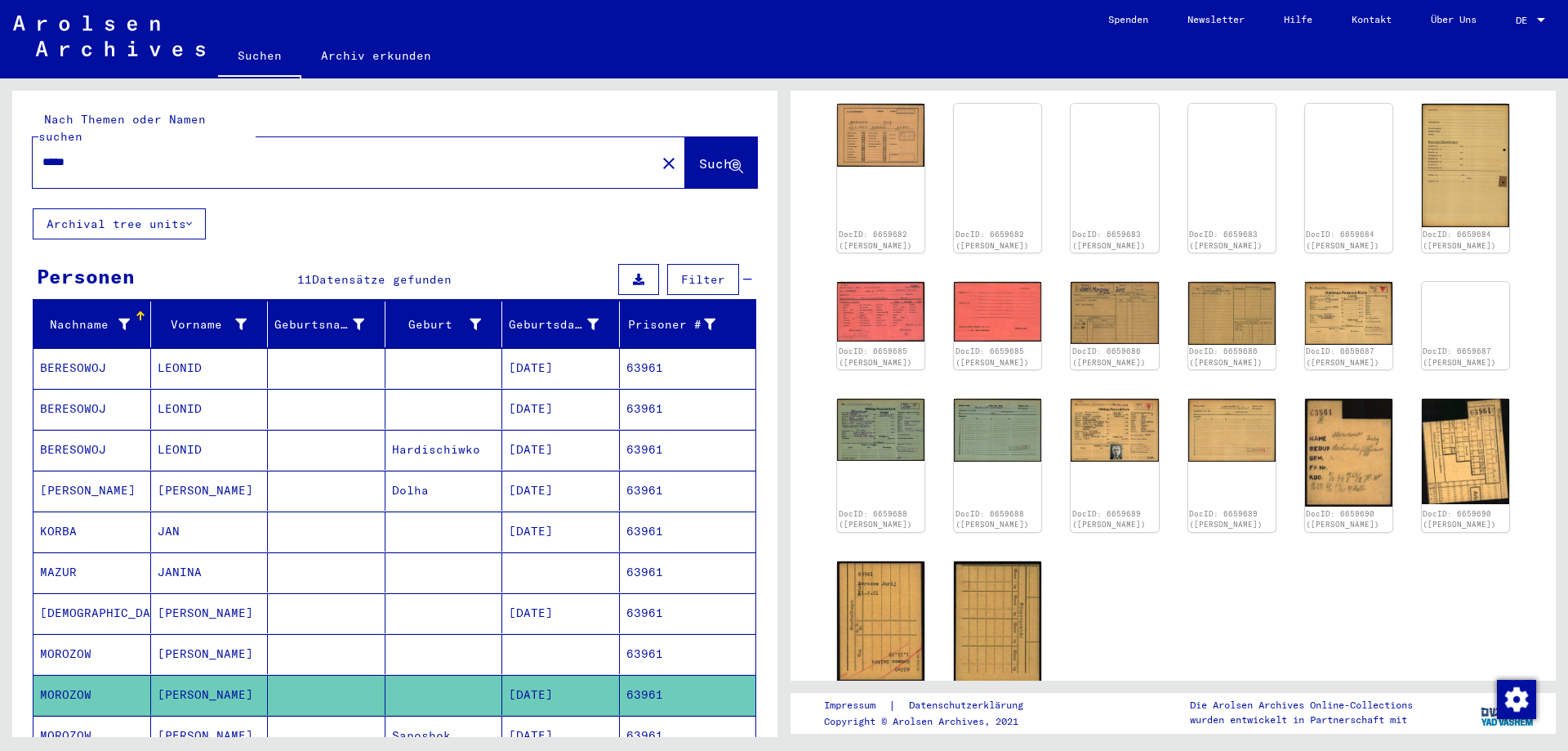
scroll to position [264, 0]
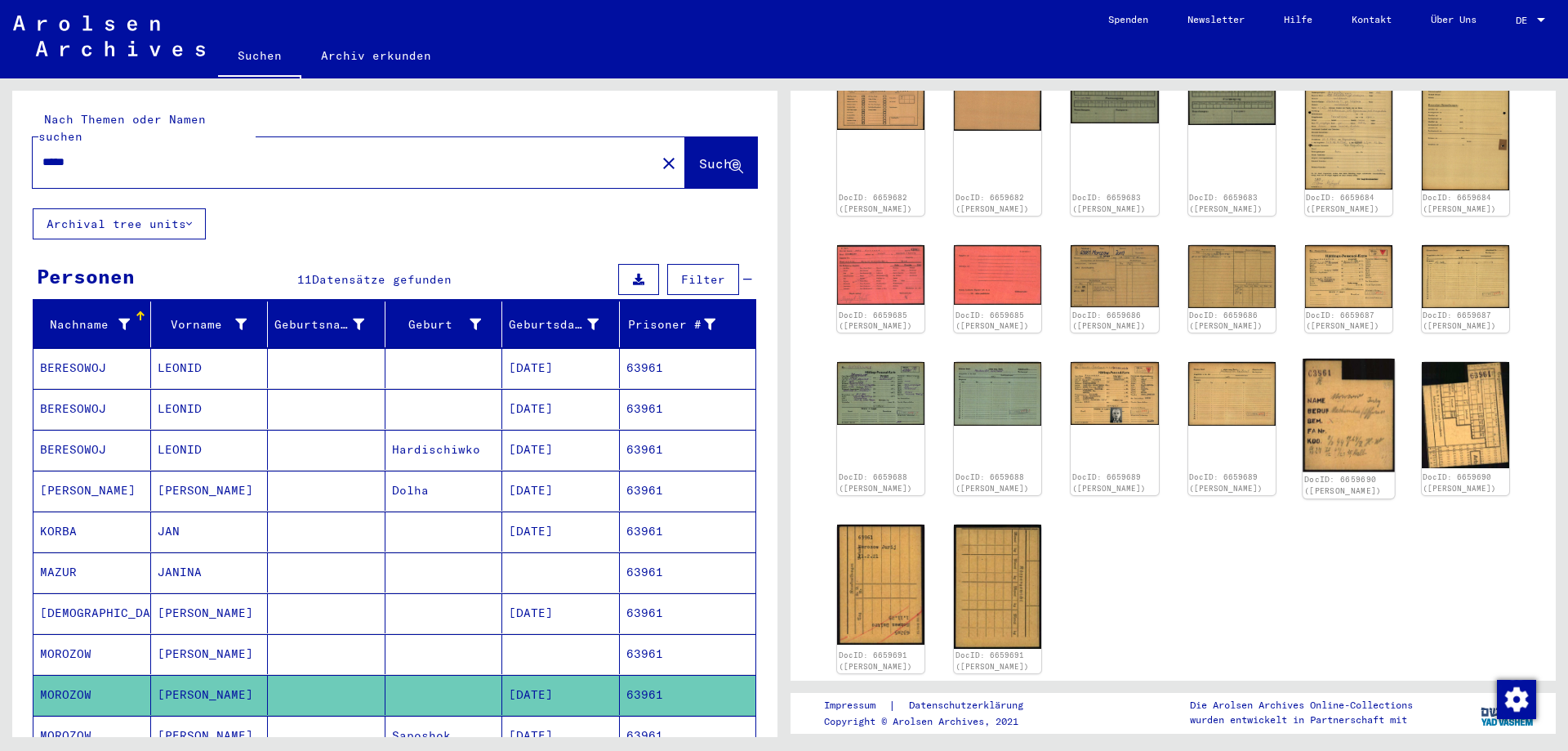
click at [1363, 428] on img at bounding box center [1349, 415] width 92 height 114
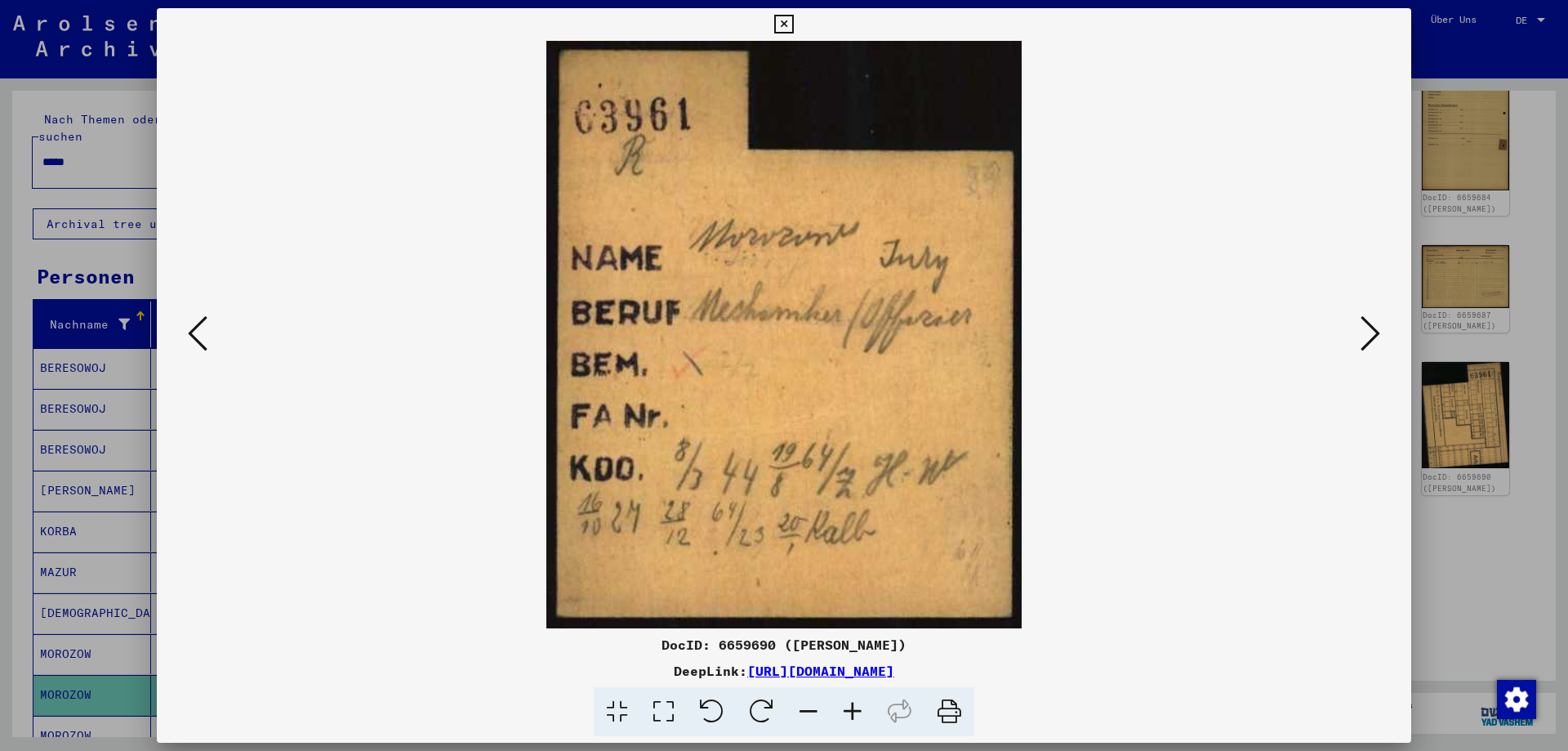
click at [793, 25] on icon at bounding box center [784, 24] width 19 height 20
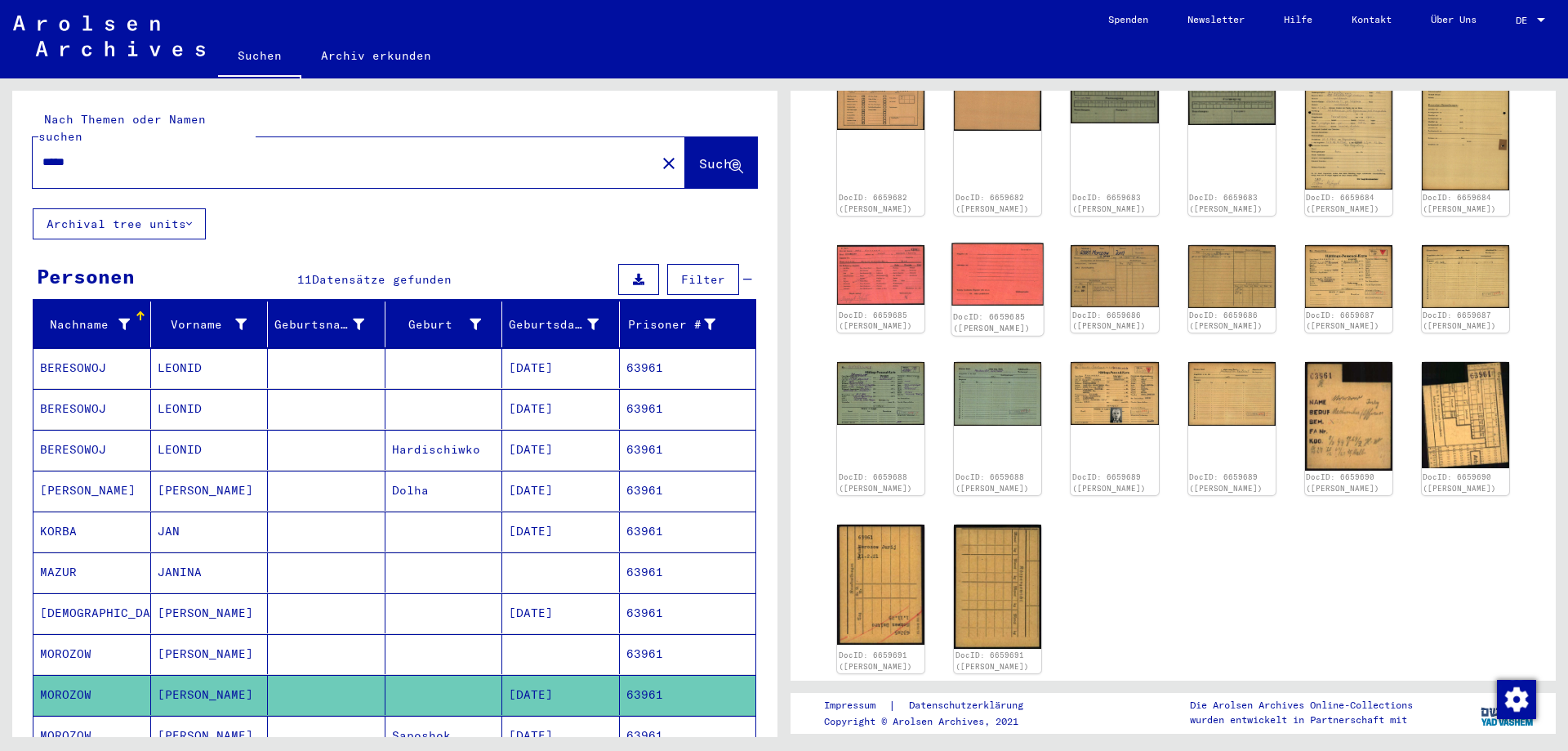
scroll to position [0, 0]
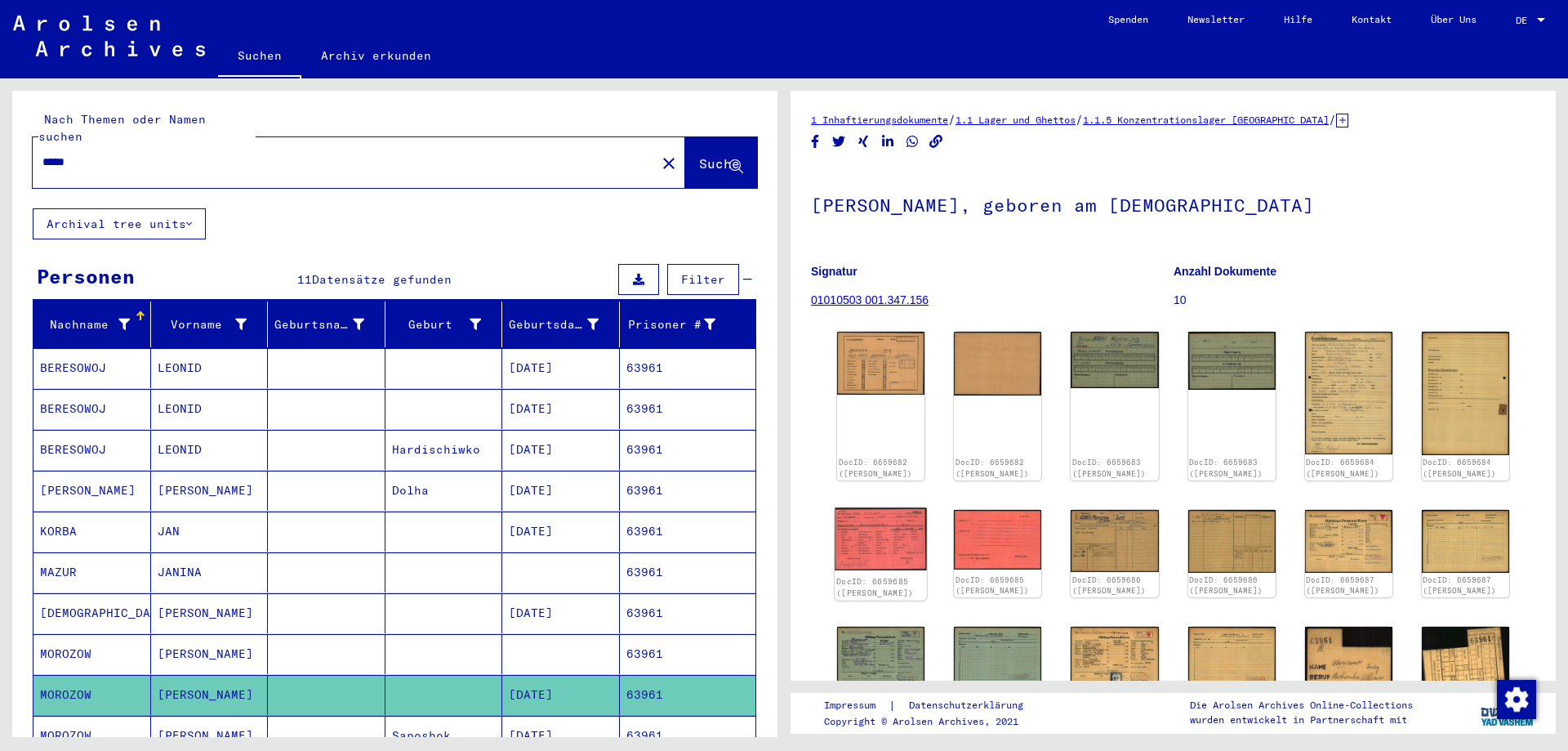
click at [861, 549] on img at bounding box center [881, 539] width 92 height 63
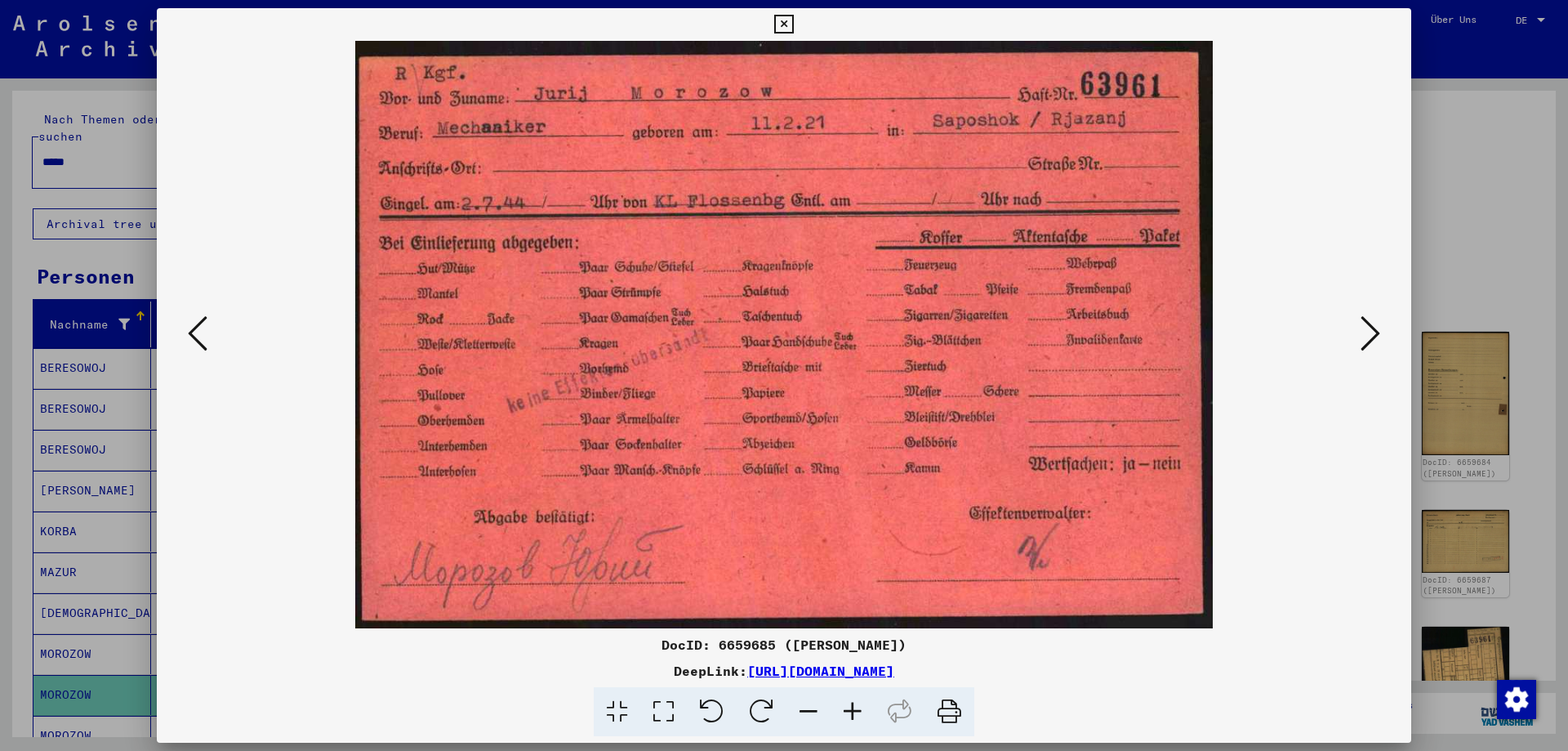
click at [793, 23] on icon at bounding box center [784, 24] width 19 height 20
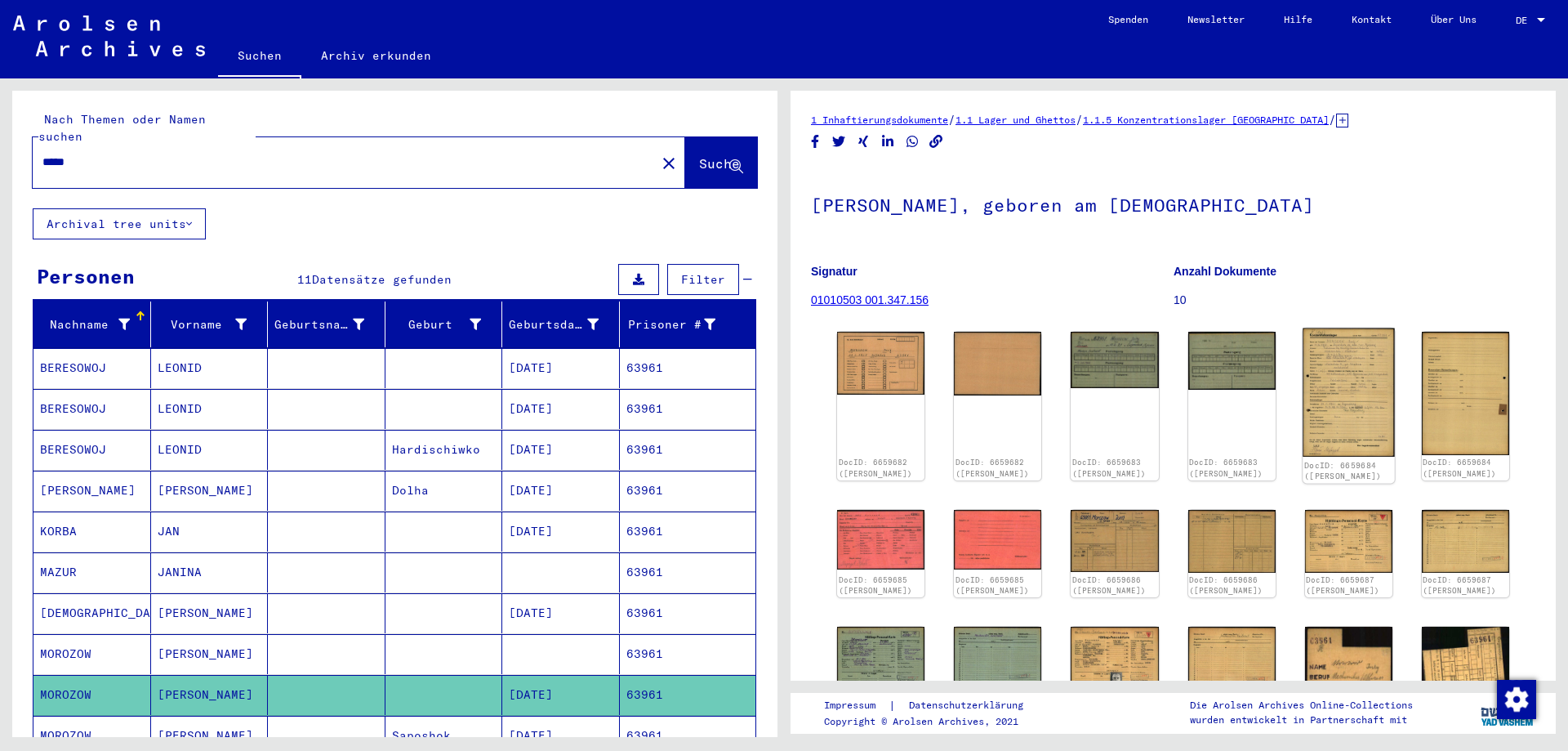
click at [1345, 415] on img at bounding box center [1349, 393] width 92 height 128
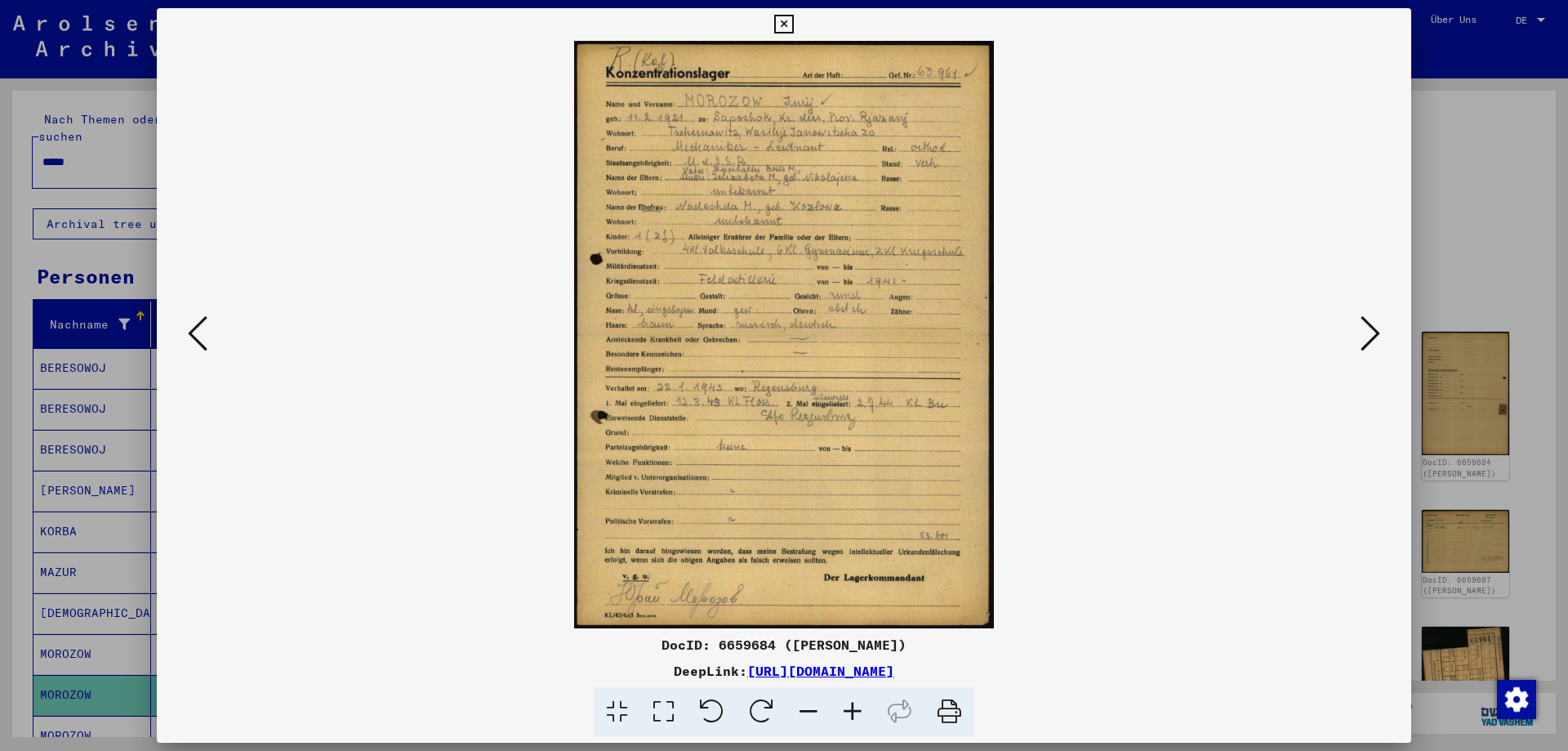
click at [793, 24] on icon at bounding box center [784, 24] width 19 height 20
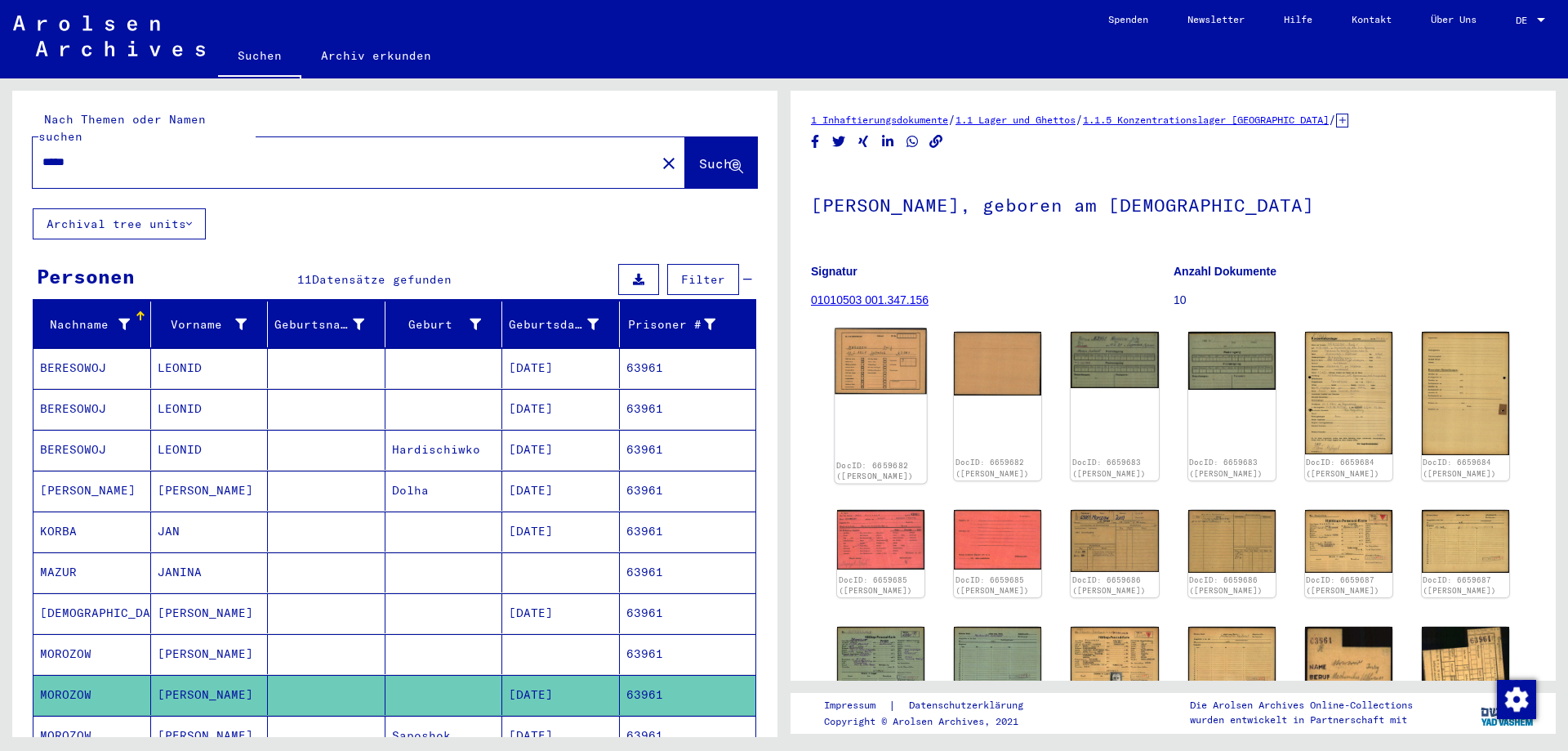
click at [889, 368] on img at bounding box center [881, 362] width 92 height 66
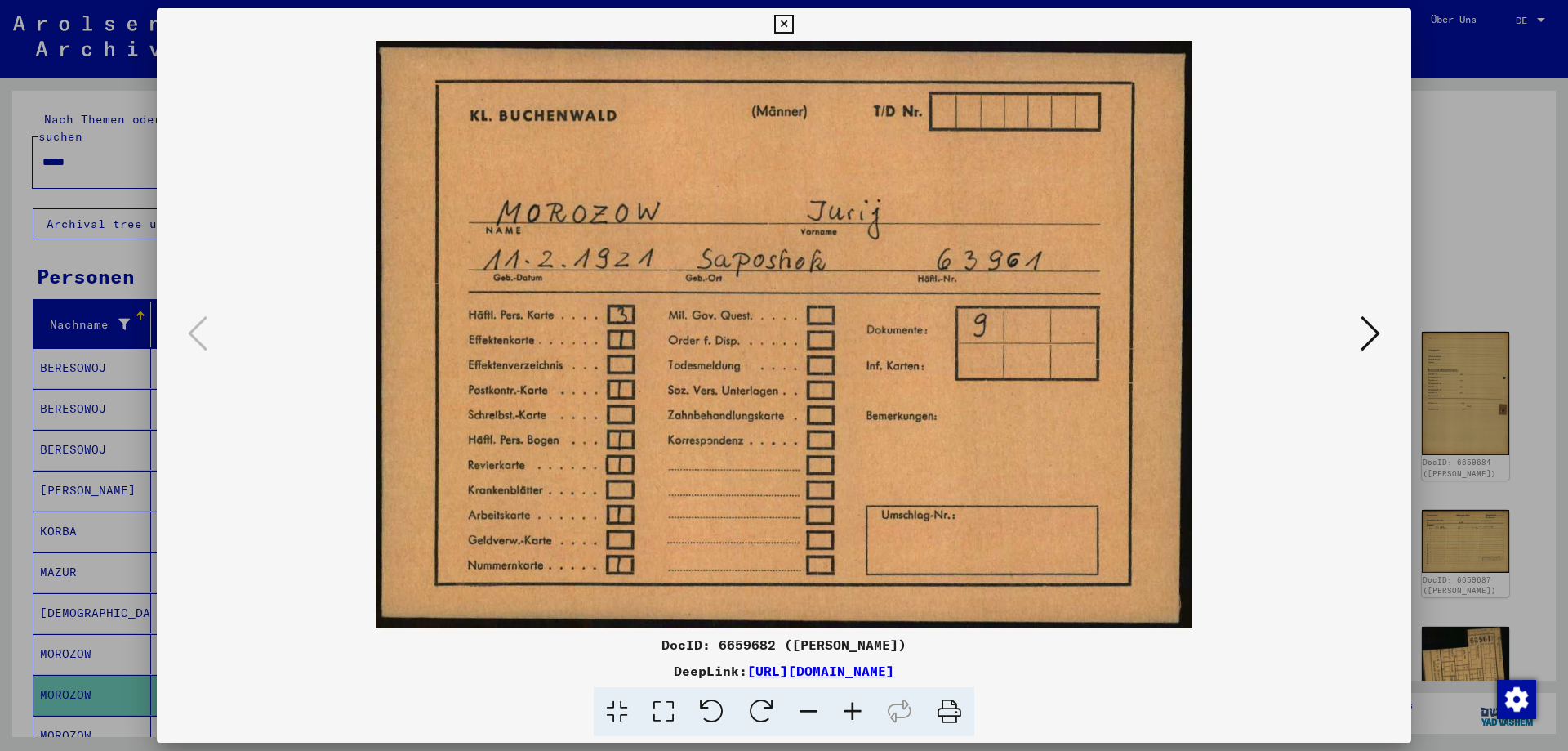
click at [797, 19] on button at bounding box center [783, 24] width 29 height 33
